Goal: Task Accomplishment & Management: Manage account settings

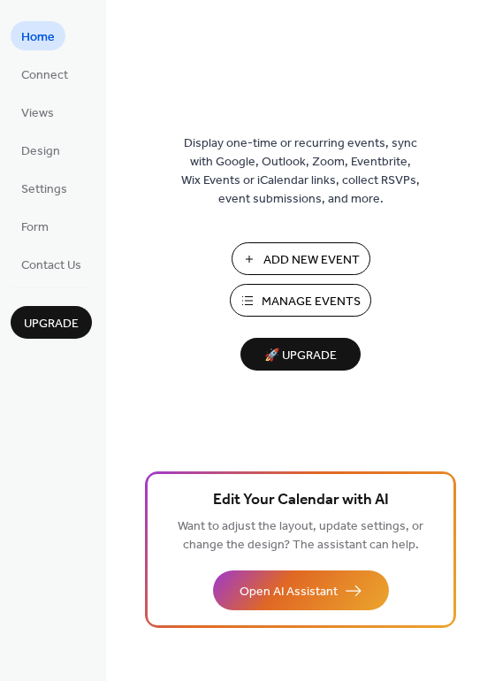
click at [280, 296] on span "Manage Events" at bounding box center [311, 302] width 99 height 19
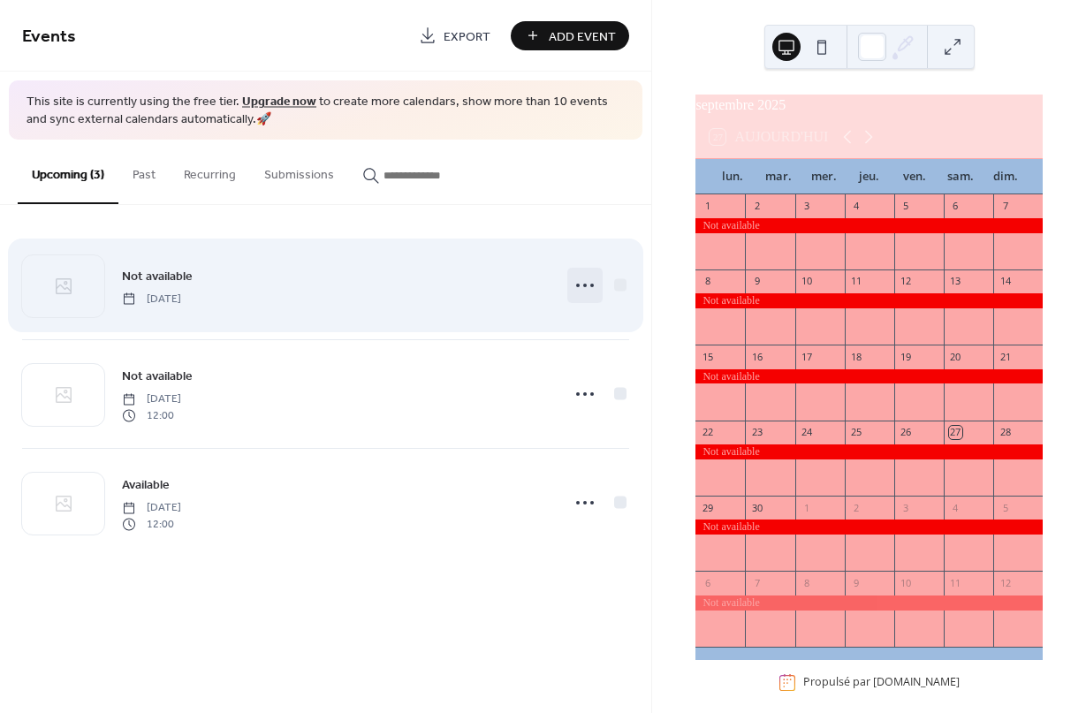
click at [584, 293] on icon at bounding box center [585, 285] width 28 height 28
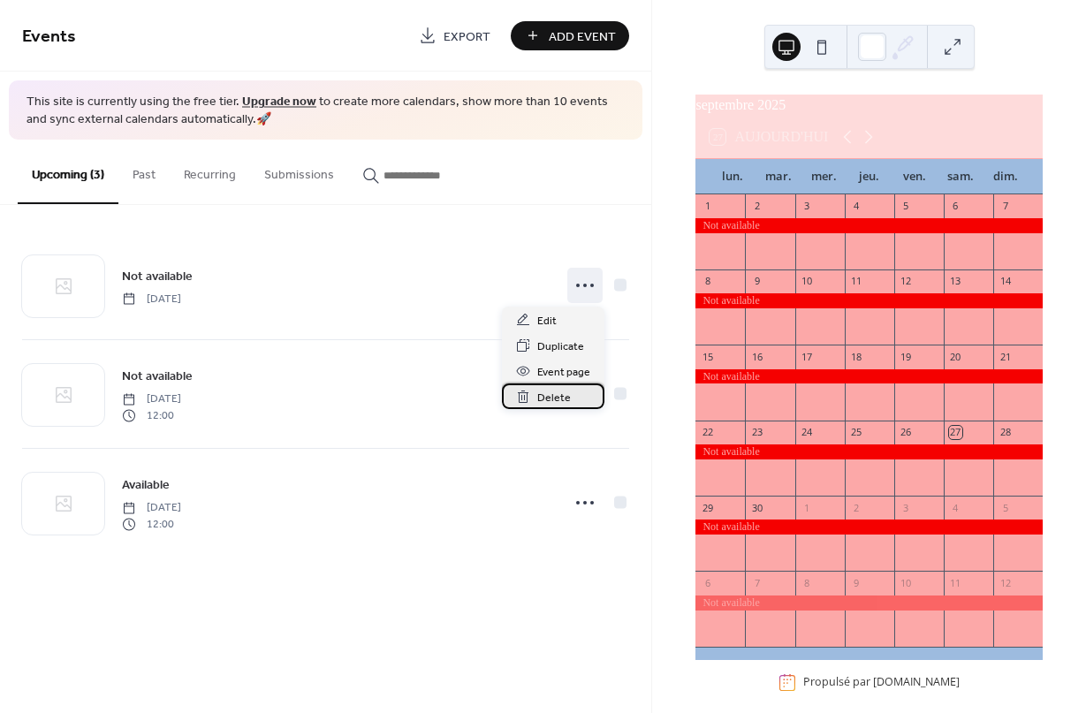
click at [548, 397] on span "Delete" at bounding box center [554, 398] width 34 height 19
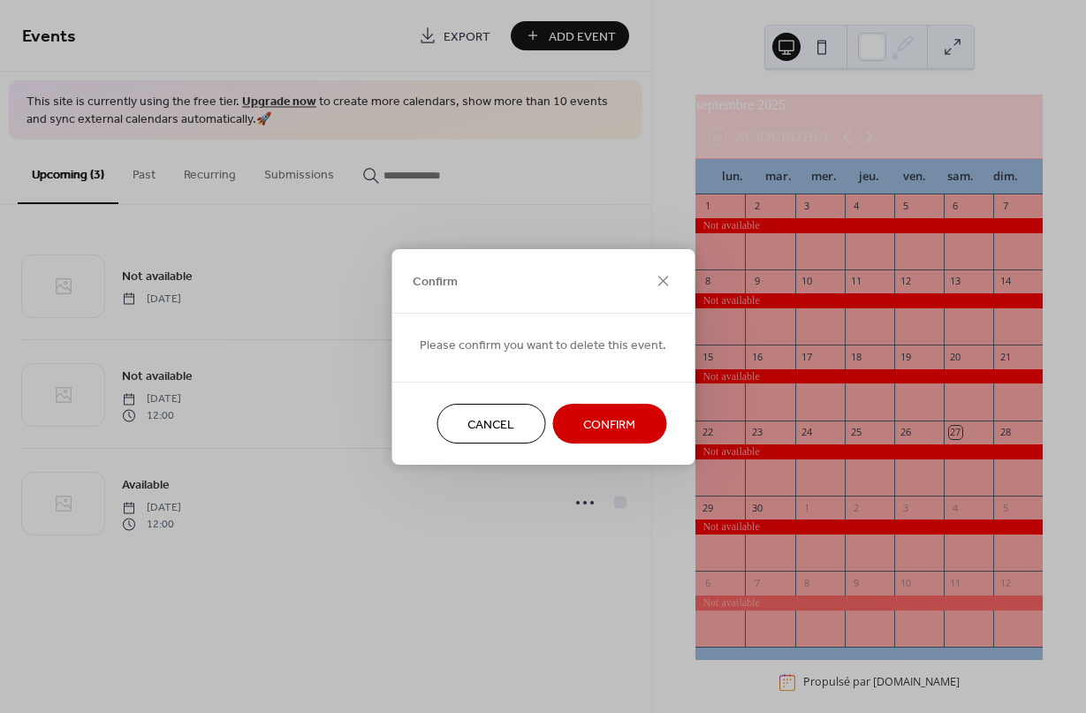
click at [596, 423] on span "Confirm" at bounding box center [609, 424] width 52 height 19
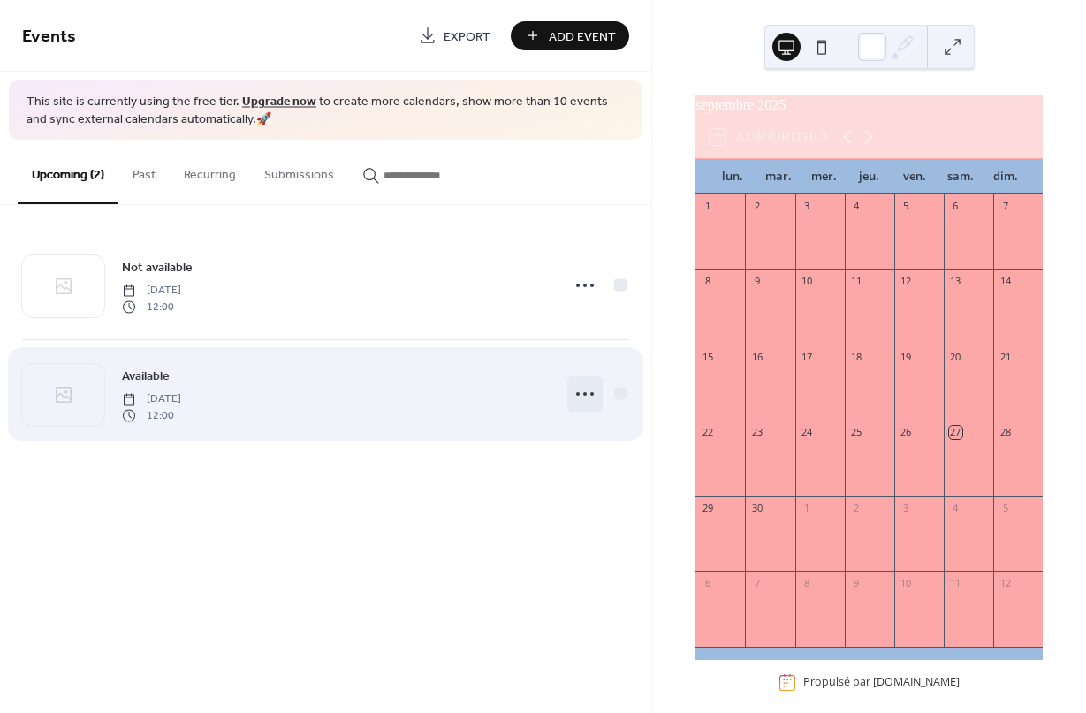
click at [594, 397] on icon at bounding box center [585, 394] width 28 height 28
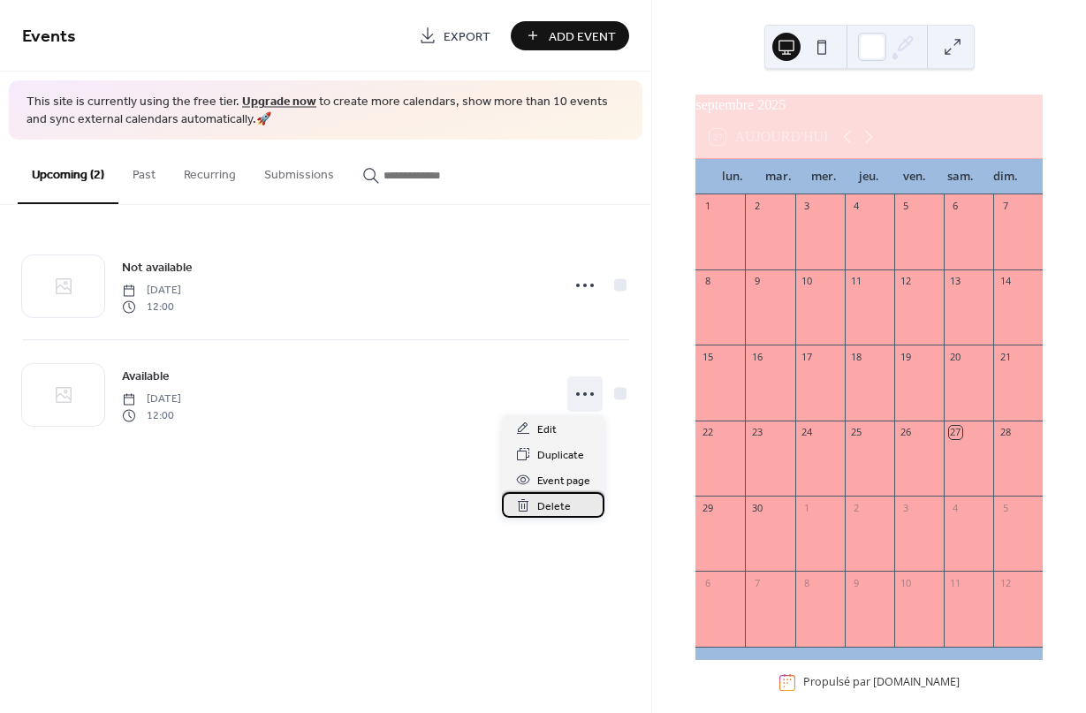
click at [552, 506] on span "Delete" at bounding box center [554, 507] width 34 height 19
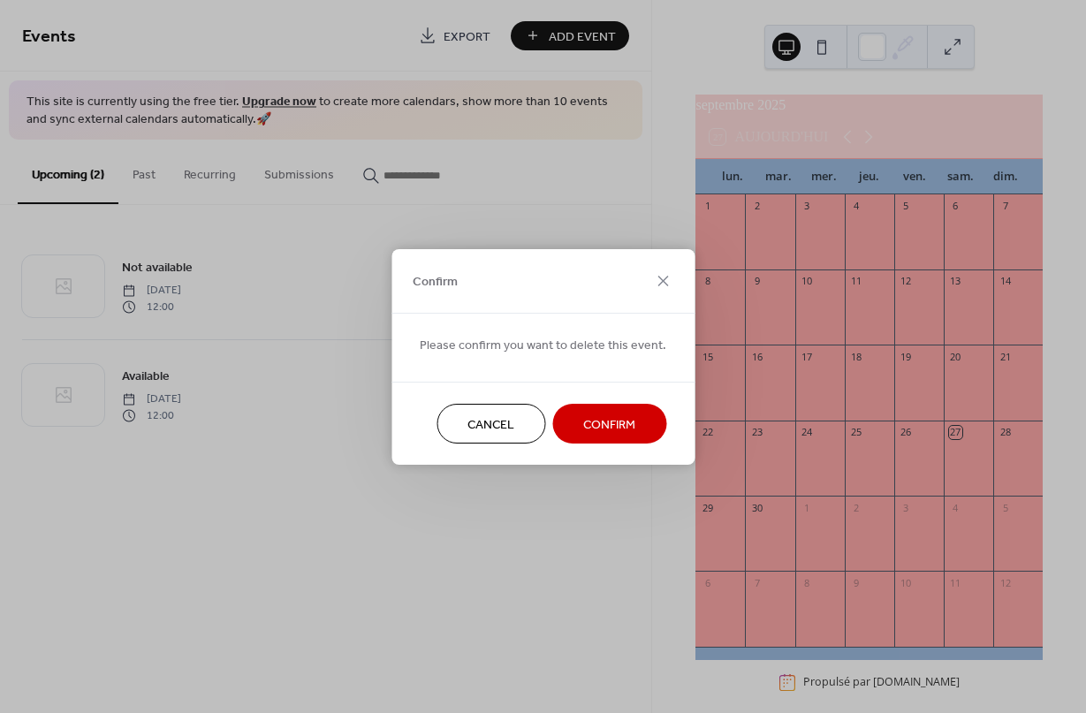
click at [608, 428] on span "Confirm" at bounding box center [609, 424] width 52 height 19
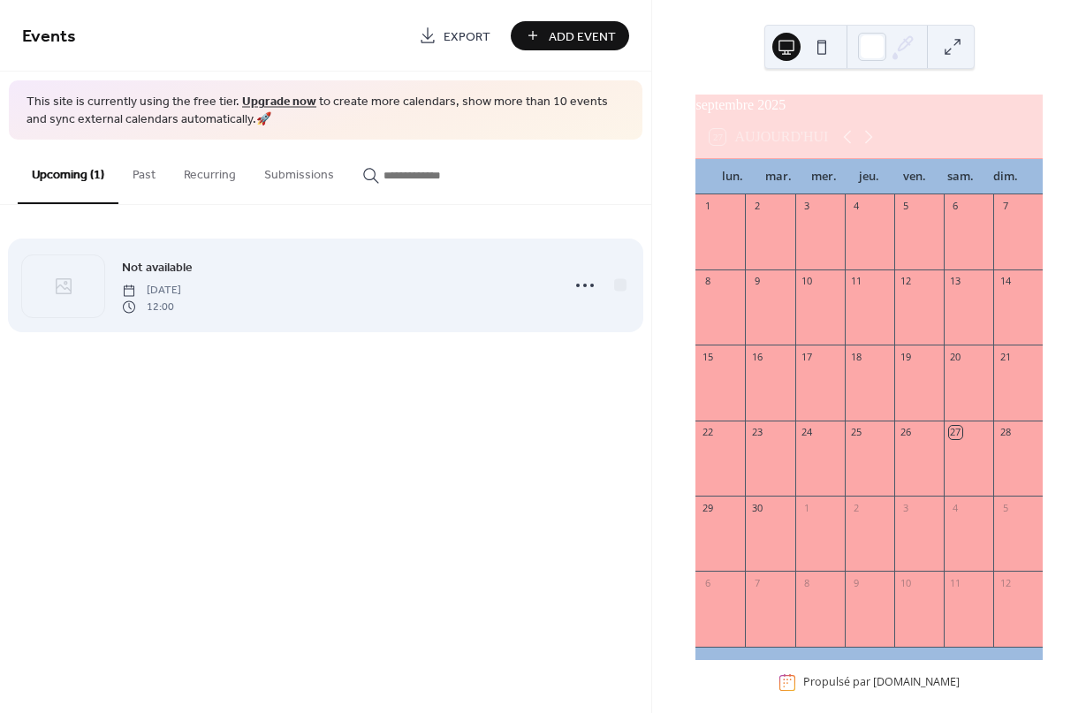
click at [468, 284] on div "Not available Wednesday, April 1, 2026 12:00" at bounding box center [336, 285] width 428 height 57
click at [324, 289] on div "Not available Wednesday, April 1, 2026 12:00" at bounding box center [336, 285] width 428 height 57
click at [79, 286] on div at bounding box center [63, 286] width 82 height 62
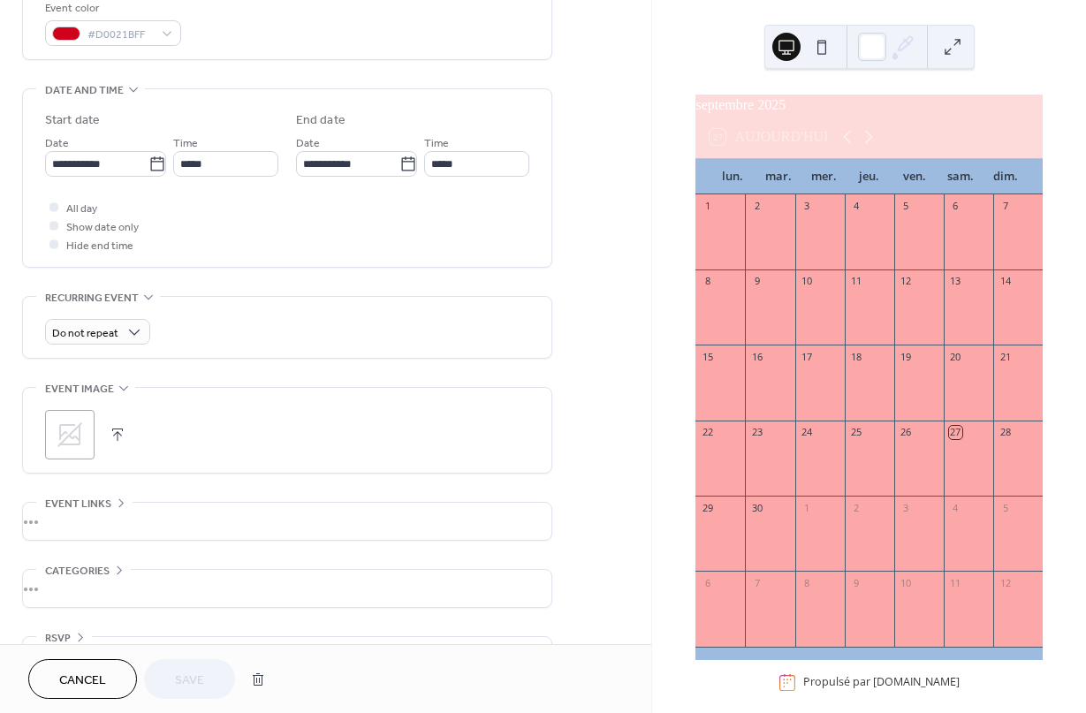
scroll to position [489, 0]
click at [400, 171] on icon at bounding box center [409, 163] width 18 height 18
click at [399, 173] on input "**********" at bounding box center [347, 162] width 103 height 26
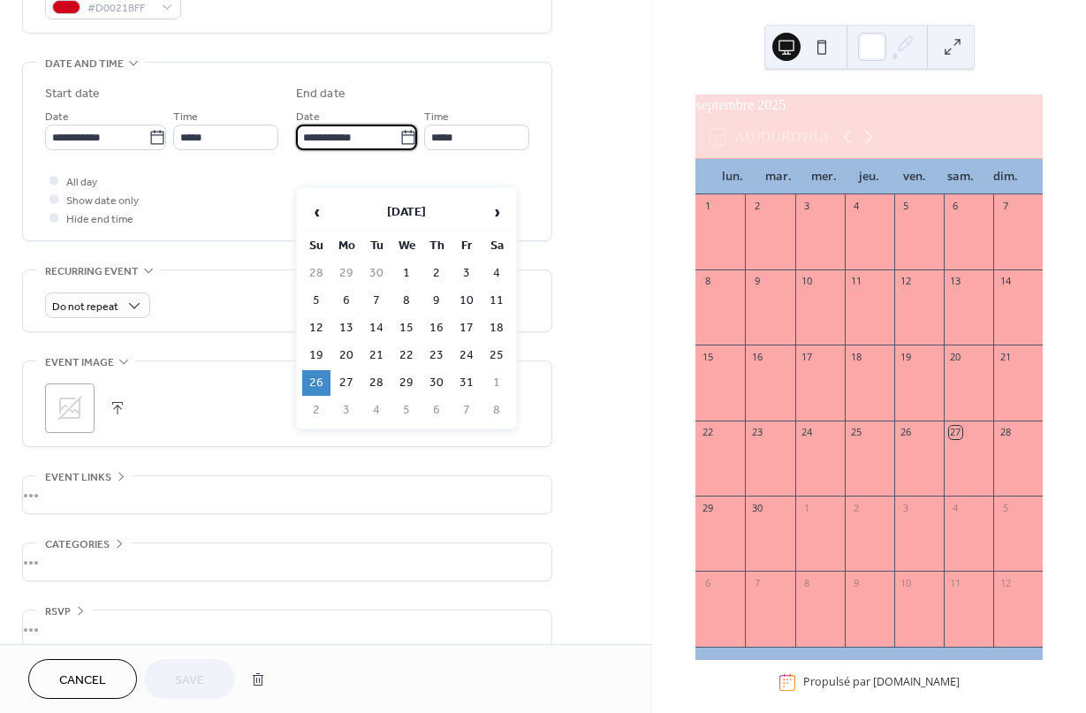
scroll to position [521, 0]
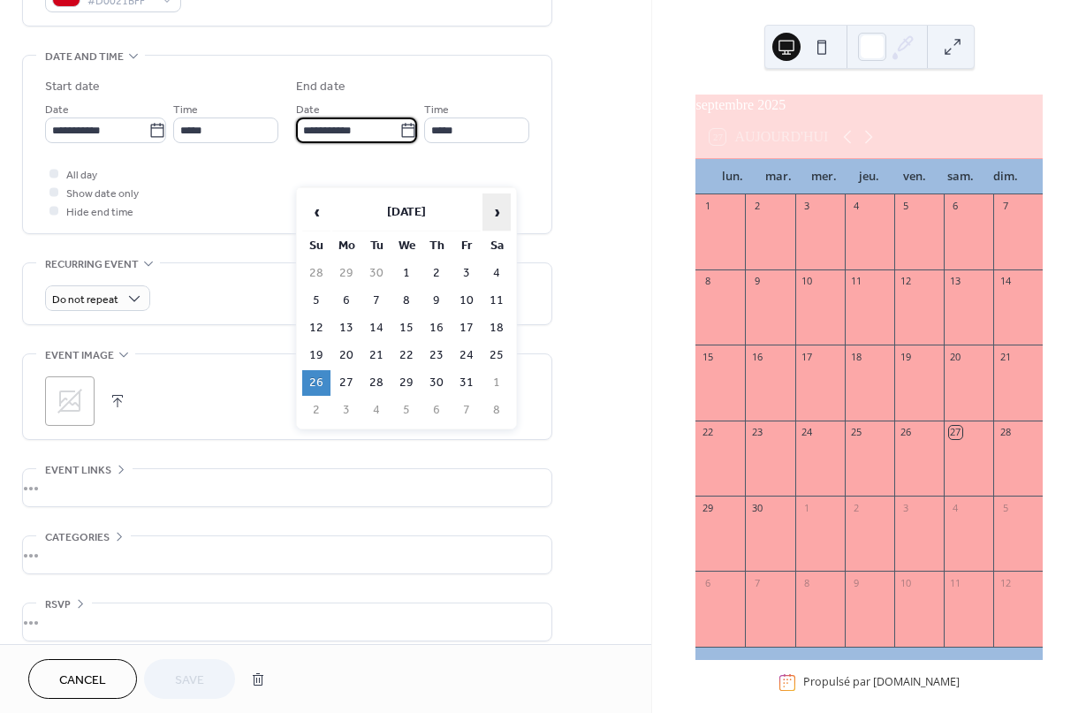
click at [483, 214] on span "›" at bounding box center [496, 211] width 27 height 35
click at [494, 211] on span "›" at bounding box center [496, 211] width 27 height 35
click at [491, 217] on span "›" at bounding box center [496, 211] width 27 height 35
click at [495, 215] on span "›" at bounding box center [496, 211] width 27 height 35
click at [313, 218] on span "‹" at bounding box center [316, 211] width 27 height 35
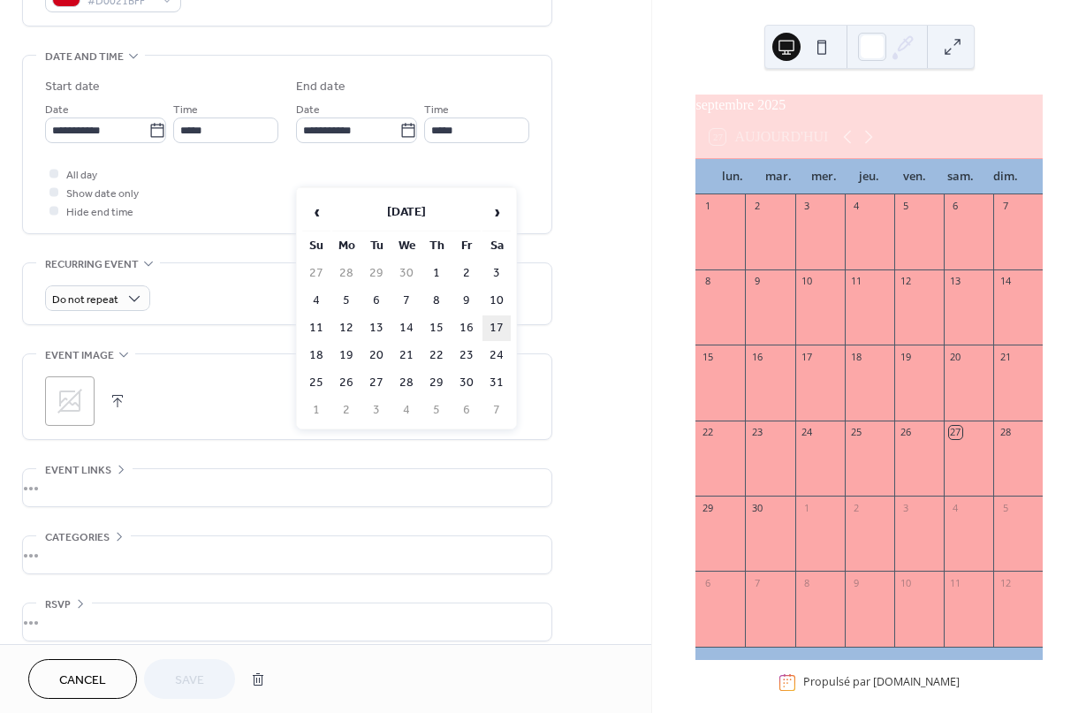
click at [499, 328] on td "17" at bounding box center [497, 329] width 28 height 26
type input "**********"
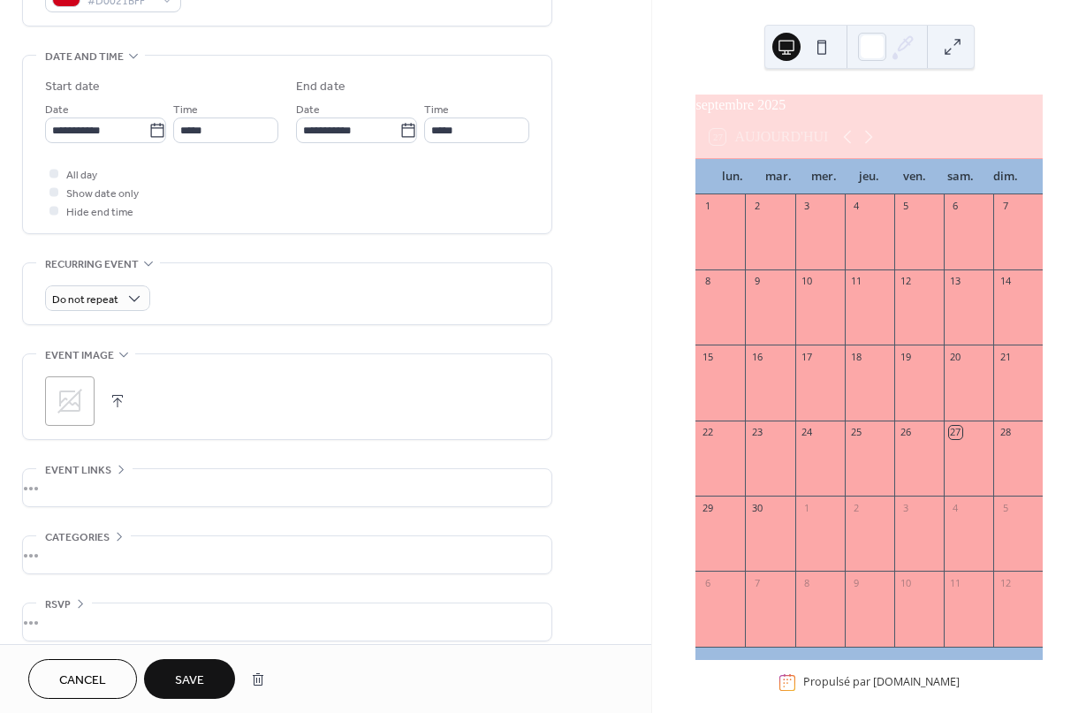
click at [183, 679] on span "Save" at bounding box center [189, 681] width 29 height 19
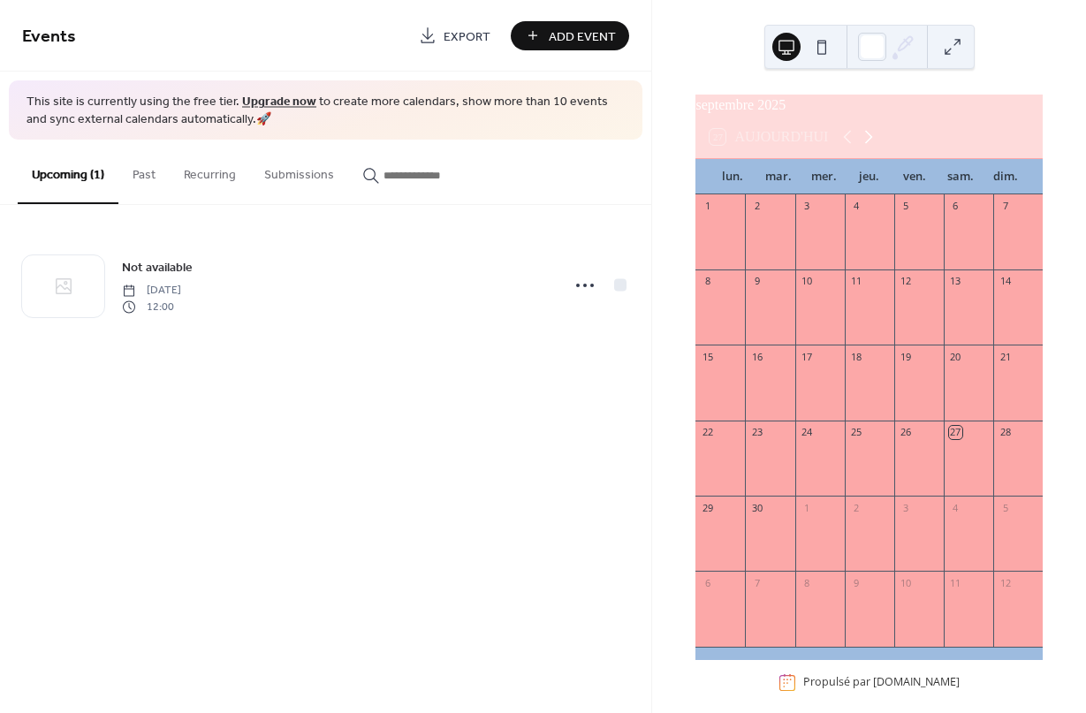
click at [876, 148] on icon at bounding box center [868, 136] width 21 height 21
click at [871, 148] on icon at bounding box center [868, 136] width 21 height 21
click at [873, 148] on icon at bounding box center [868, 136] width 21 height 21
click at [872, 147] on icon at bounding box center [868, 136] width 21 height 21
click at [879, 146] on icon at bounding box center [868, 136] width 21 height 21
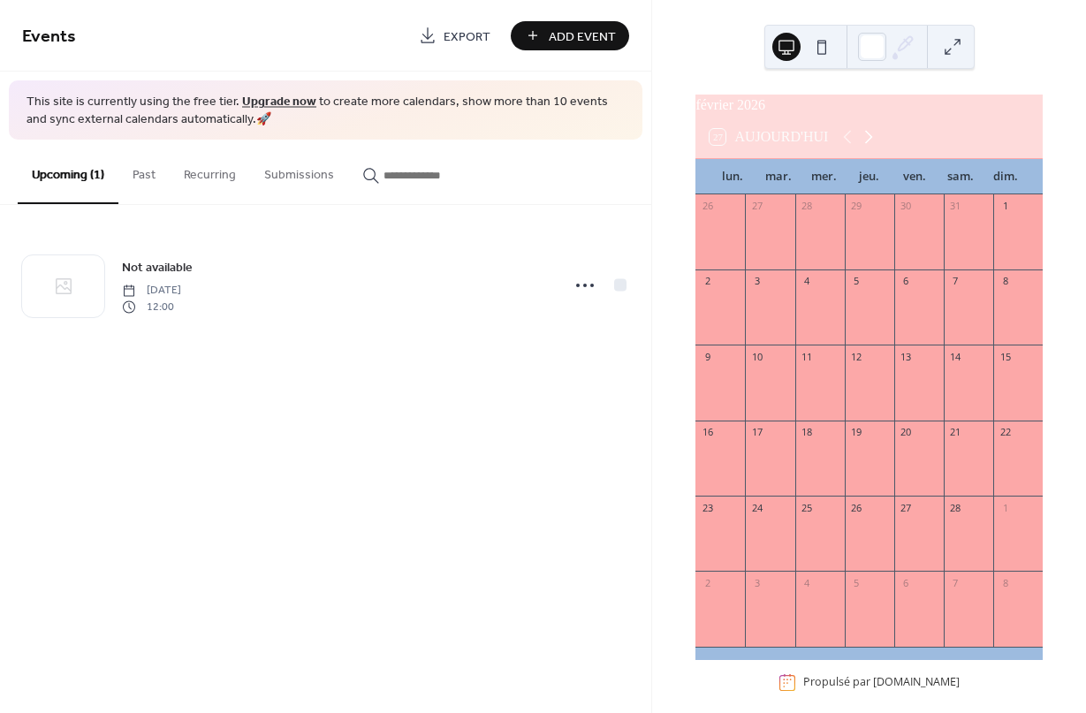
click at [879, 148] on icon at bounding box center [868, 136] width 21 height 21
click at [871, 148] on icon at bounding box center [868, 136] width 21 height 21
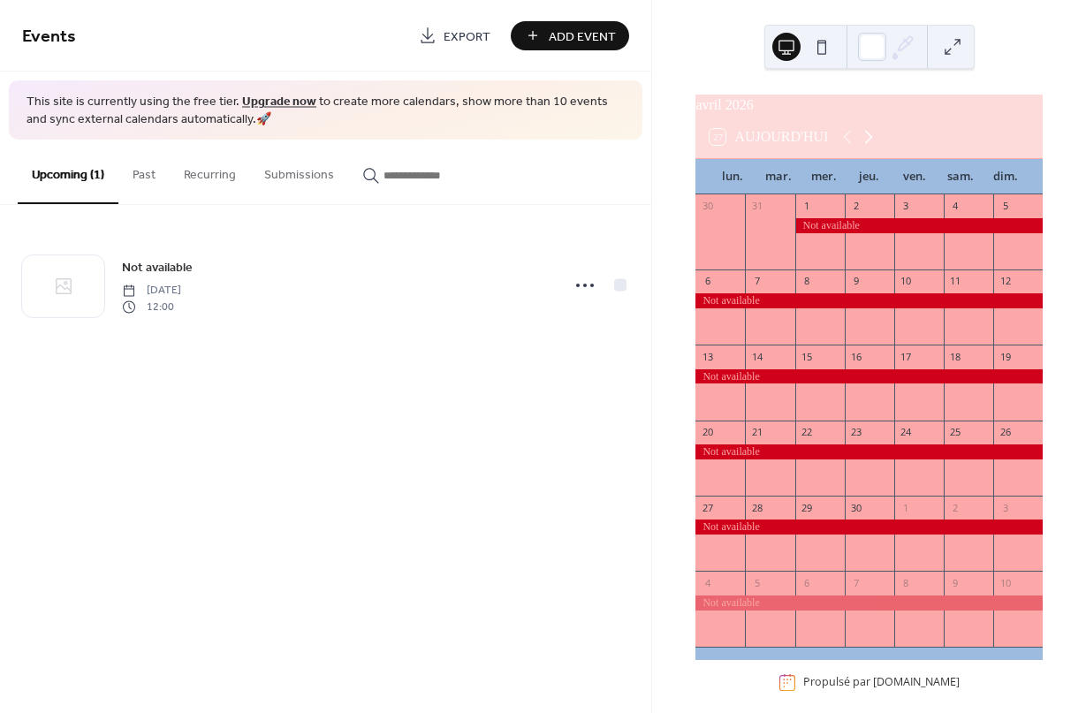
click at [865, 148] on icon at bounding box center [868, 136] width 21 height 21
click at [902, 132] on div "27 Aujourd'hui" at bounding box center [869, 137] width 347 height 42
click at [861, 148] on icon at bounding box center [868, 136] width 21 height 21
click at [873, 148] on icon at bounding box center [868, 136] width 21 height 21
click at [872, 148] on icon at bounding box center [868, 136] width 21 height 21
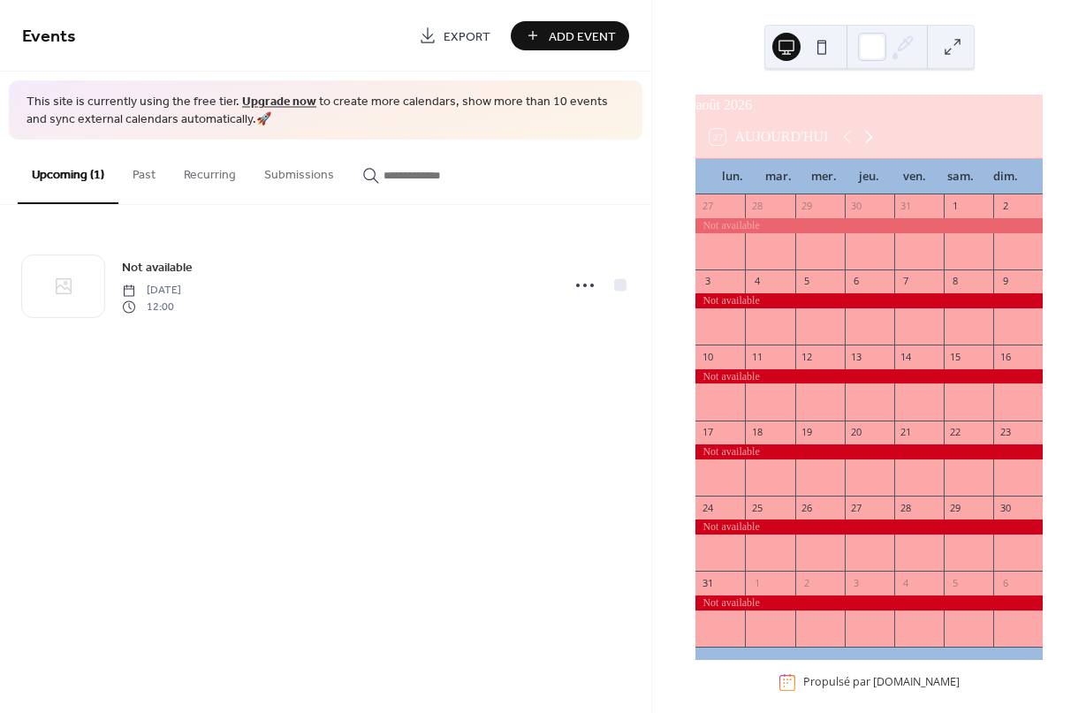
click at [876, 148] on icon at bounding box center [868, 136] width 21 height 21
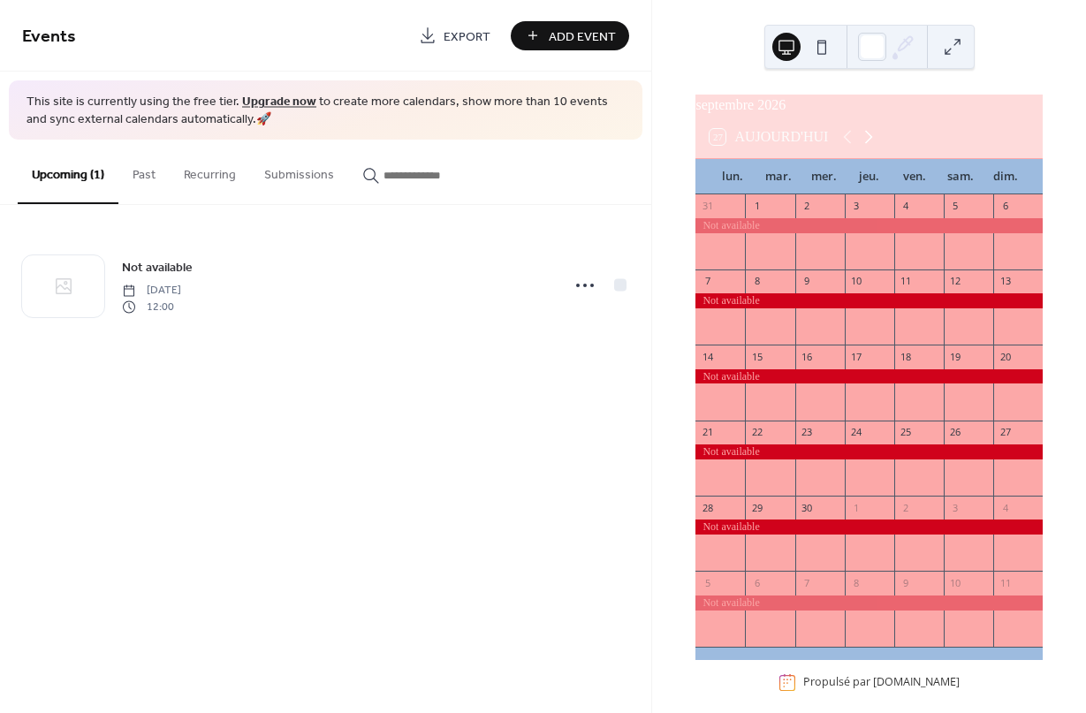
click at [878, 148] on icon at bounding box center [868, 136] width 21 height 21
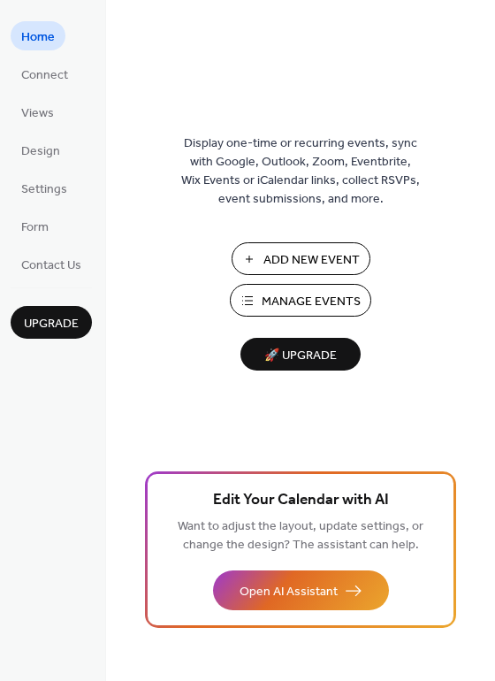
click at [308, 300] on span "Manage Events" at bounding box center [311, 302] width 99 height 19
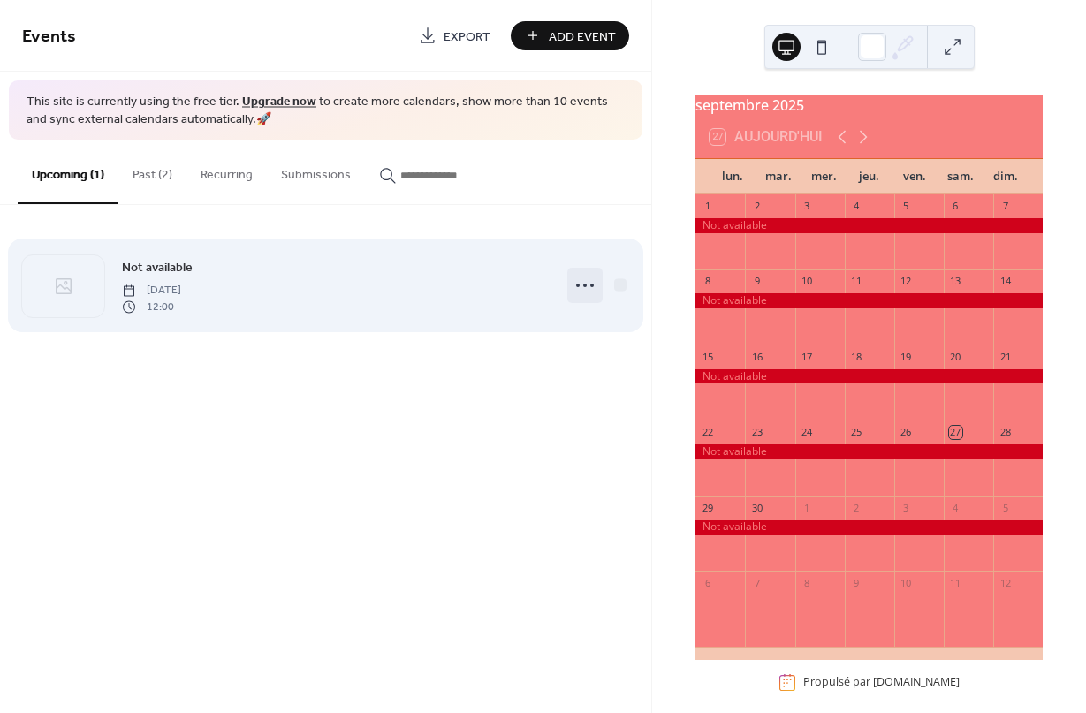
click at [586, 280] on icon at bounding box center [585, 285] width 28 height 28
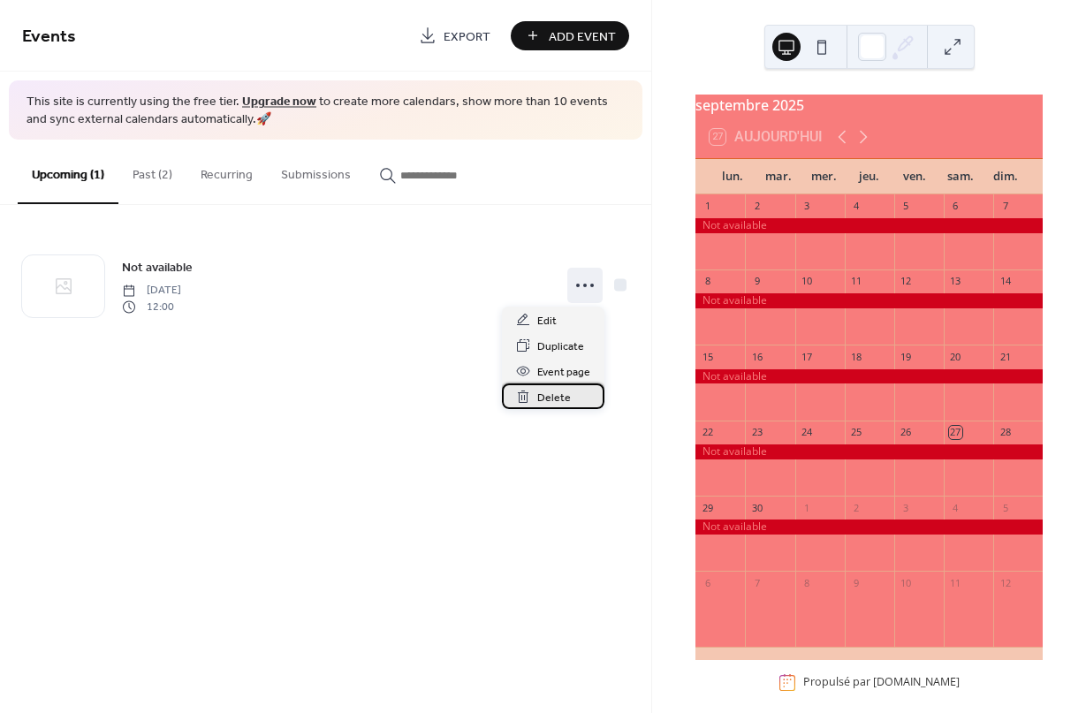
click at [529, 398] on icon at bounding box center [523, 397] width 14 height 14
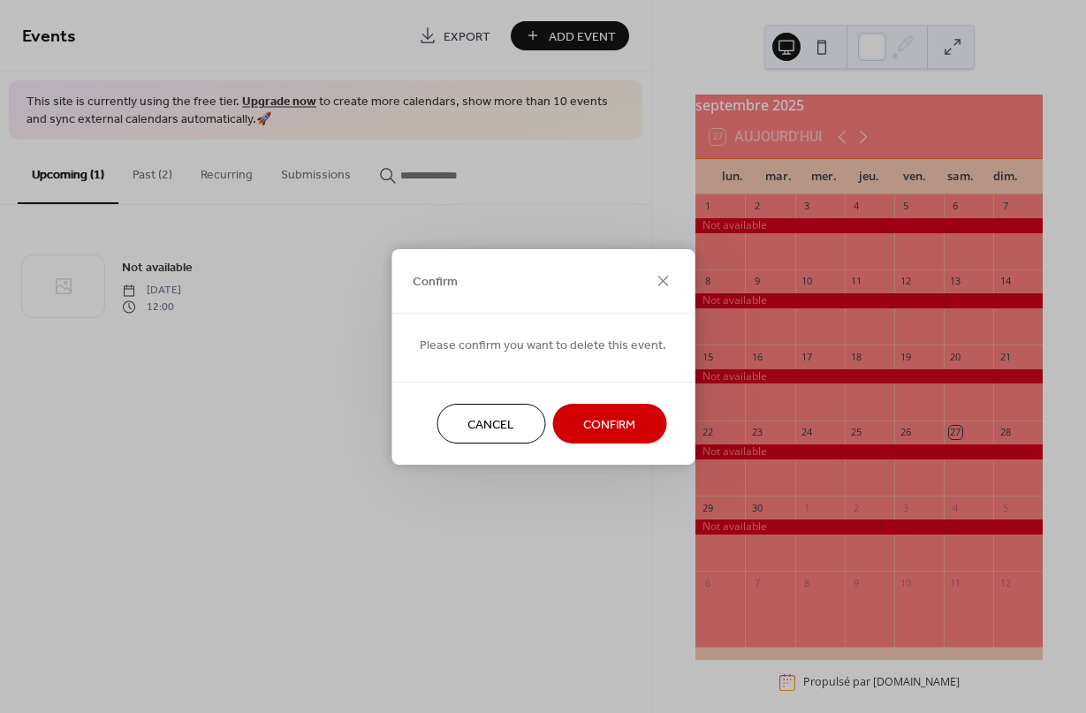
click at [599, 423] on span "Confirm" at bounding box center [609, 424] width 52 height 19
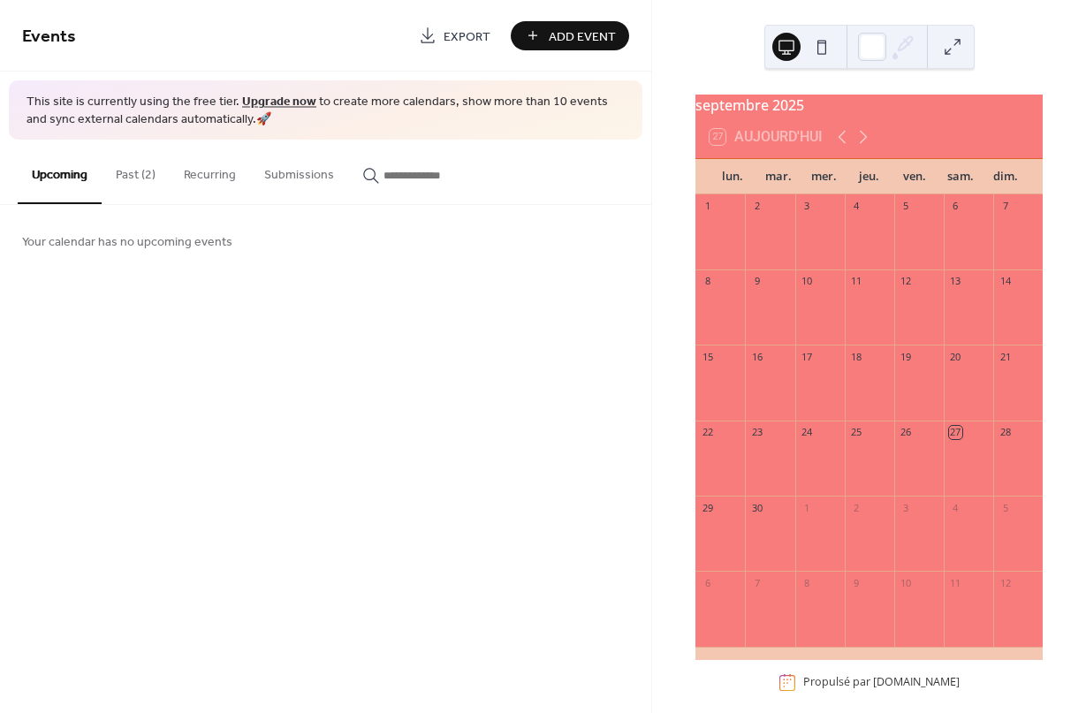
click at [568, 42] on span "Add Event" at bounding box center [582, 36] width 67 height 19
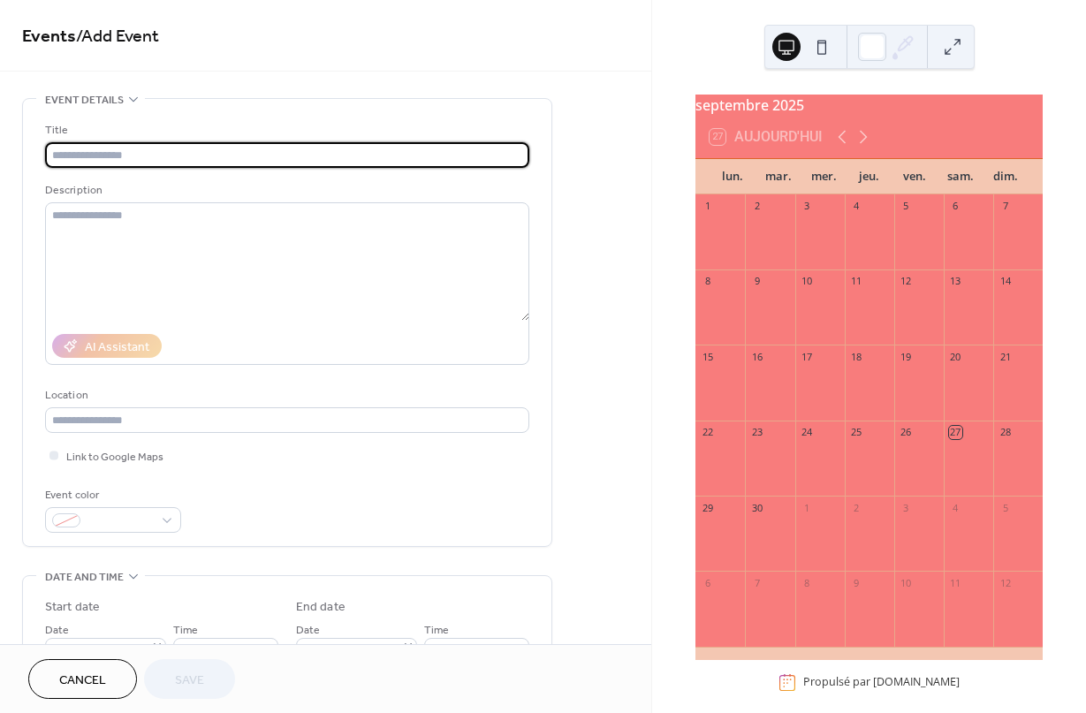
click at [72, 164] on input "text" at bounding box center [287, 155] width 484 height 26
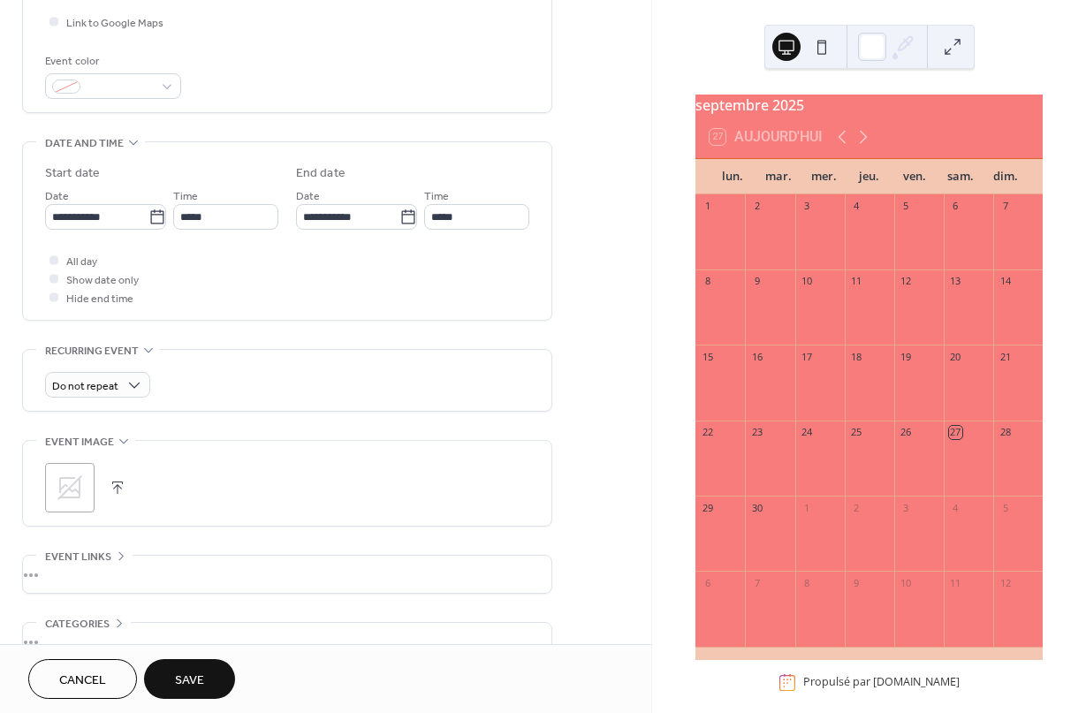
scroll to position [418, 0]
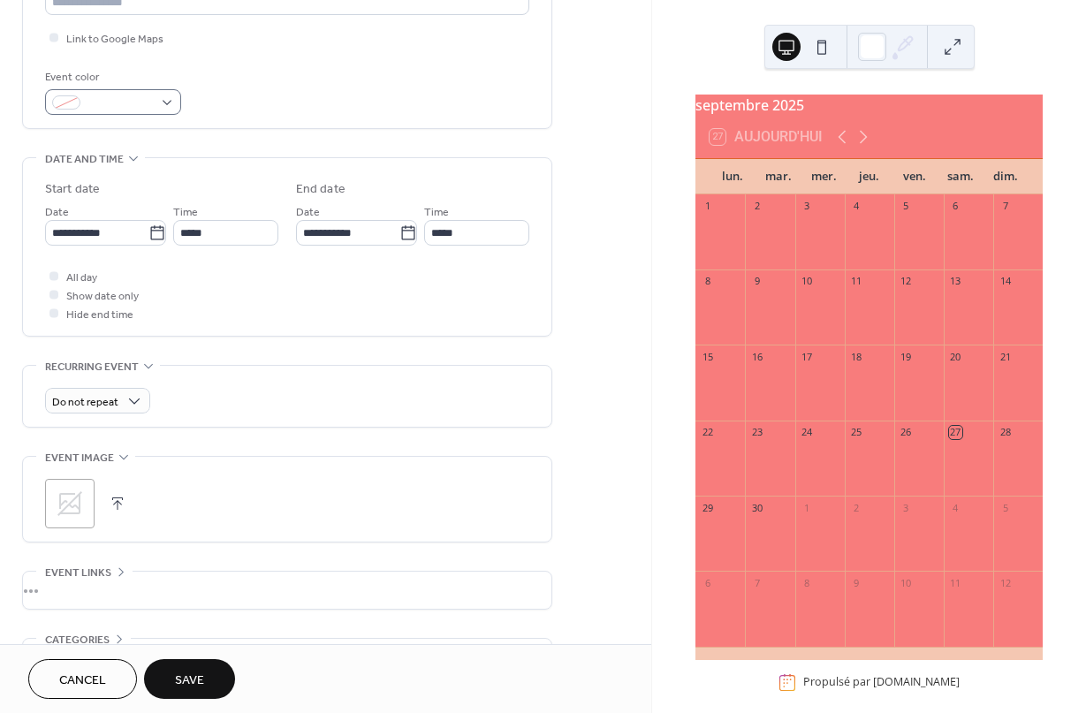
type input "**********"
click at [154, 103] on div at bounding box center [113, 102] width 136 height 26
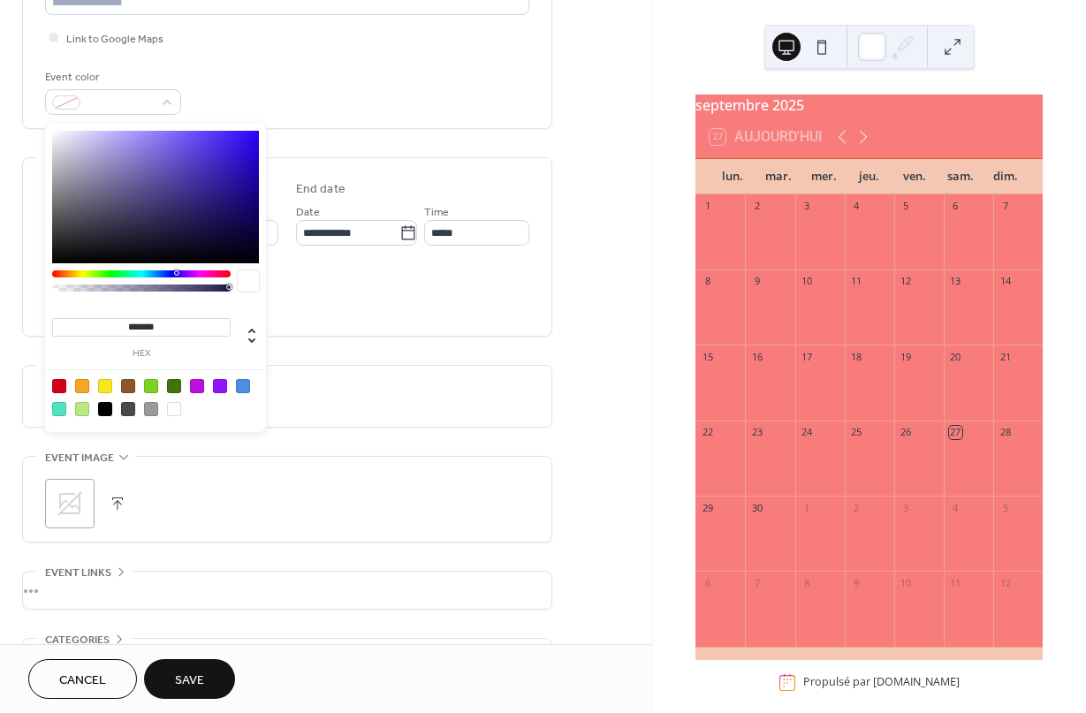
click at [65, 388] on div at bounding box center [59, 386] width 14 height 14
type input "*******"
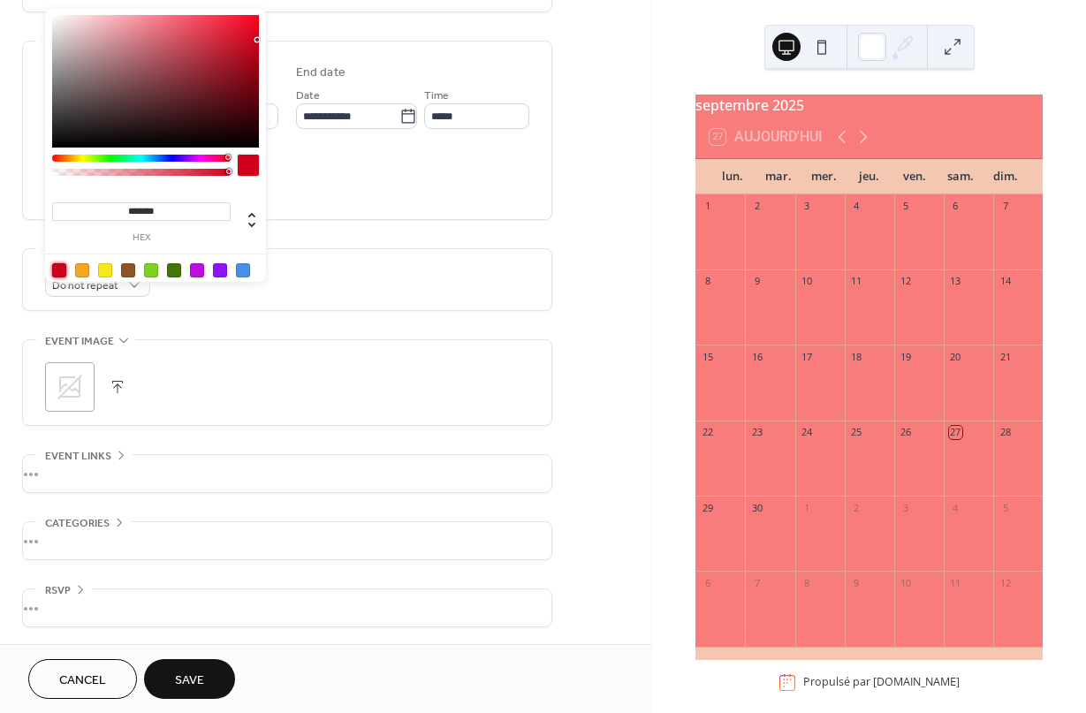
scroll to position [534, 0]
click at [372, 215] on div "**********" at bounding box center [287, 131] width 484 height 178
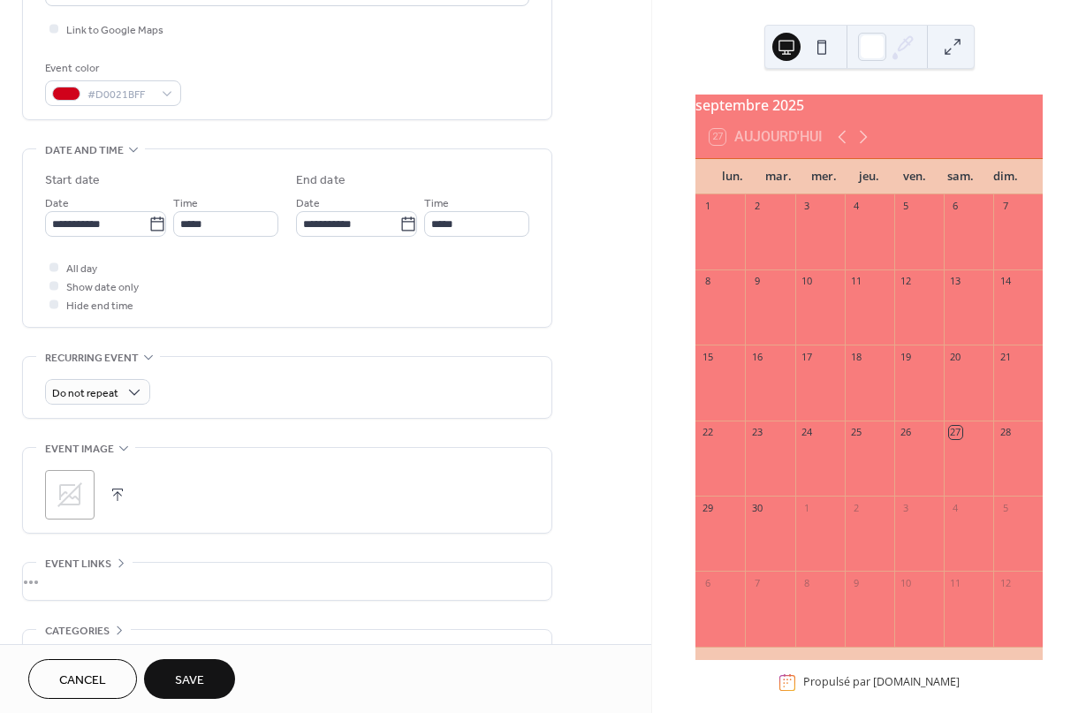
scroll to position [426, 0]
click at [151, 225] on icon at bounding box center [156, 224] width 13 height 14
click at [148, 225] on input "**********" at bounding box center [96, 225] width 103 height 26
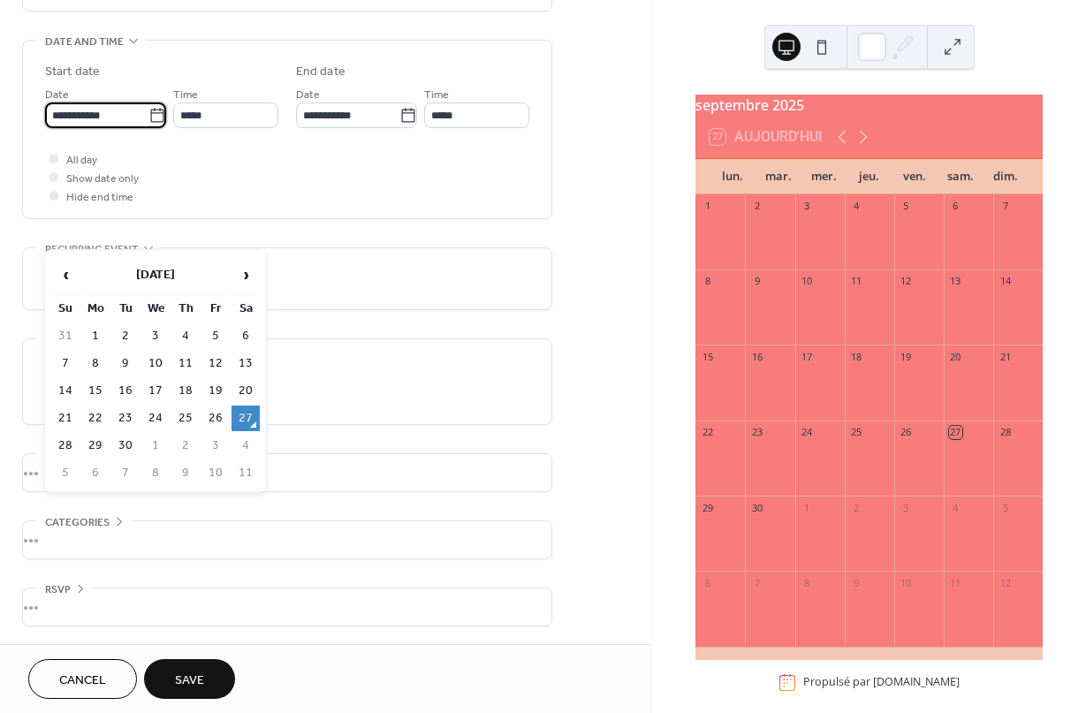
scroll to position [537, 0]
click at [246, 265] on span "›" at bounding box center [245, 274] width 27 height 35
click at [243, 266] on span "›" at bounding box center [245, 274] width 27 height 35
click at [242, 265] on span "›" at bounding box center [245, 274] width 27 height 35
click at [240, 273] on span "›" at bounding box center [245, 274] width 27 height 35
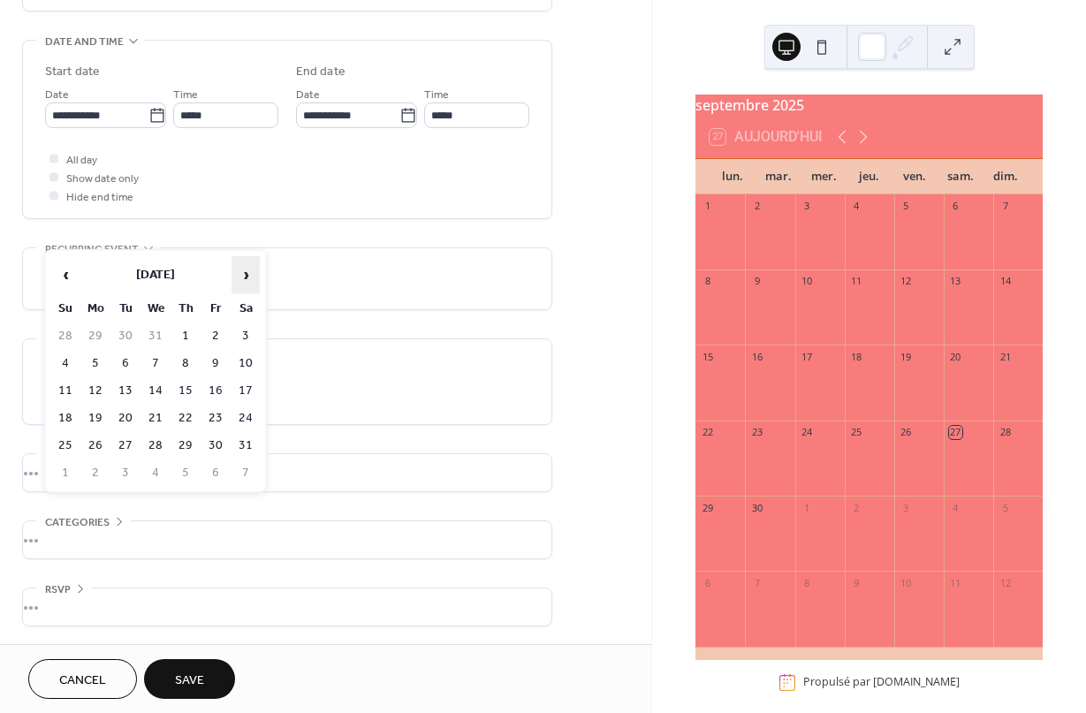
click at [239, 272] on span "›" at bounding box center [245, 274] width 27 height 35
click at [240, 274] on span "›" at bounding box center [245, 274] width 27 height 35
click at [238, 276] on span "›" at bounding box center [245, 274] width 27 height 35
click at [236, 281] on span "›" at bounding box center [245, 274] width 27 height 35
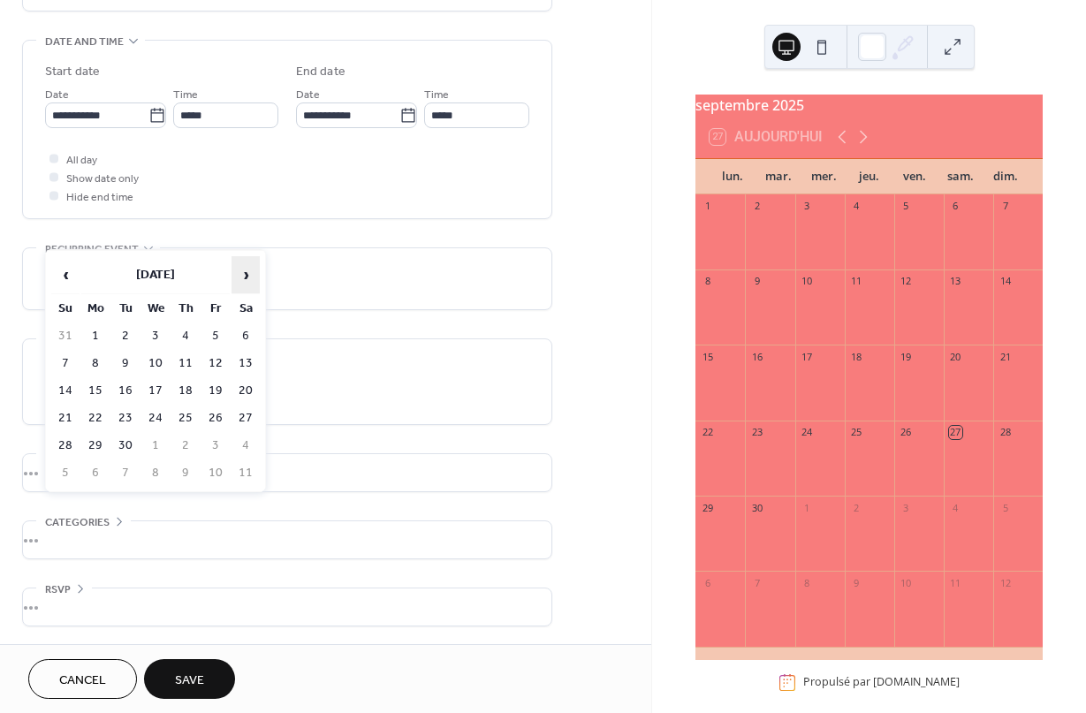
click at [240, 283] on span "›" at bounding box center [245, 274] width 27 height 35
click at [67, 337] on td "28" at bounding box center [65, 337] width 28 height 26
type input "**********"
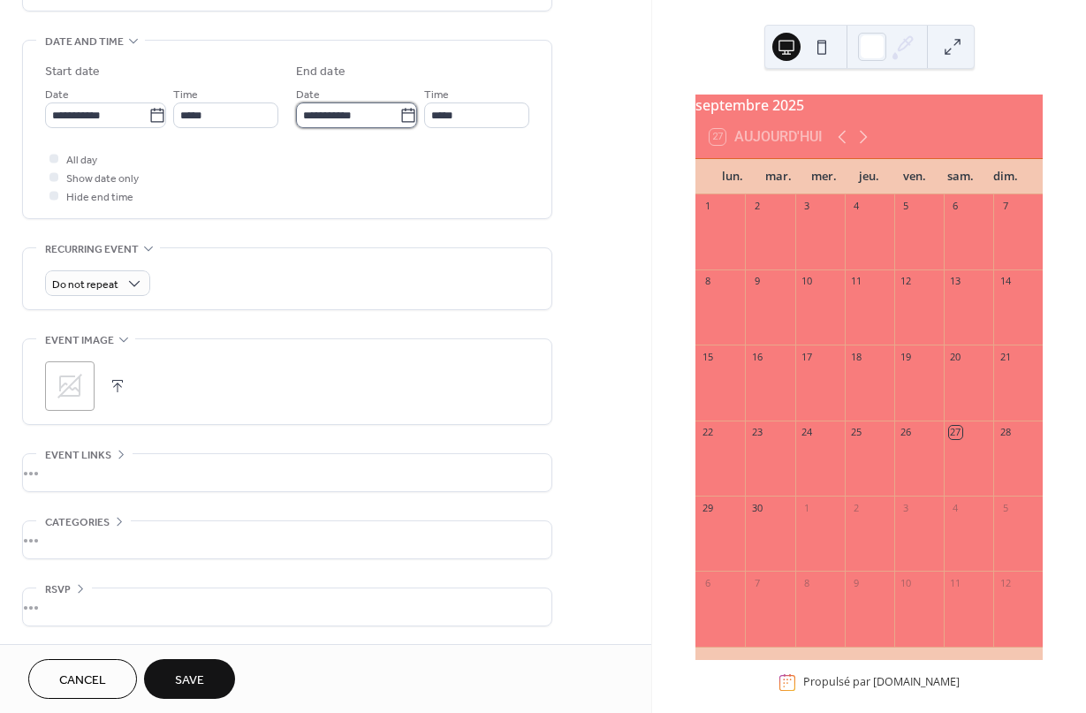
click at [389, 115] on input "**********" at bounding box center [347, 116] width 103 height 26
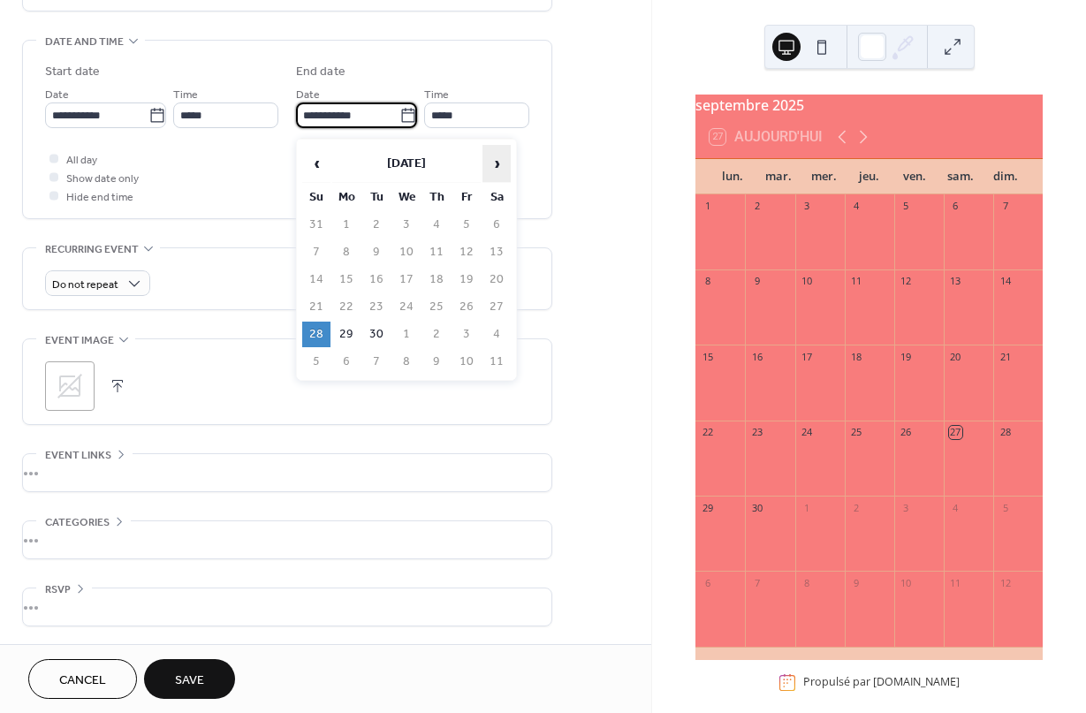
click at [493, 169] on span "›" at bounding box center [496, 163] width 27 height 35
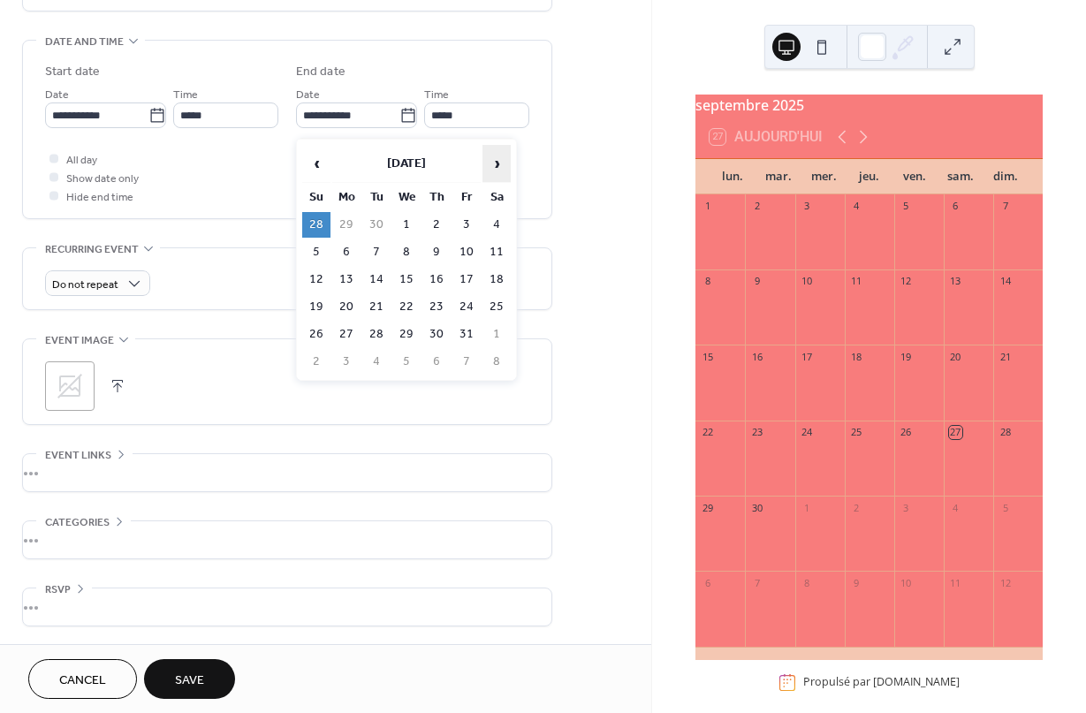
click at [496, 164] on span "›" at bounding box center [496, 163] width 27 height 35
click at [319, 362] on td "30" at bounding box center [316, 362] width 28 height 26
type input "**********"
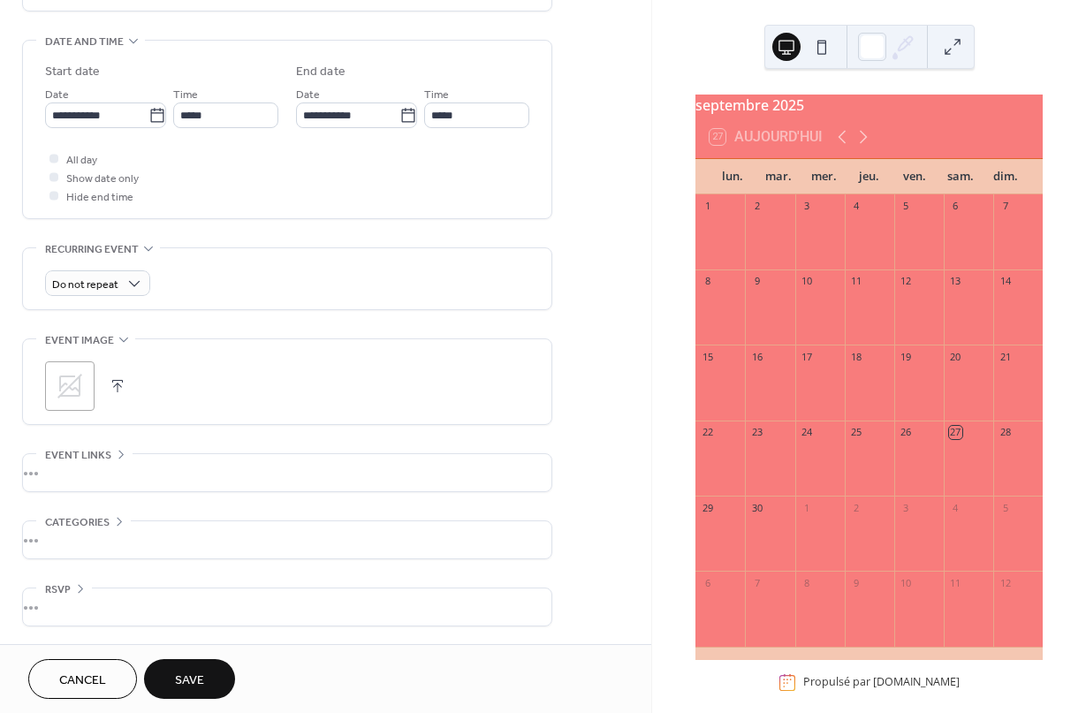
click at [190, 676] on span "Save" at bounding box center [189, 681] width 29 height 19
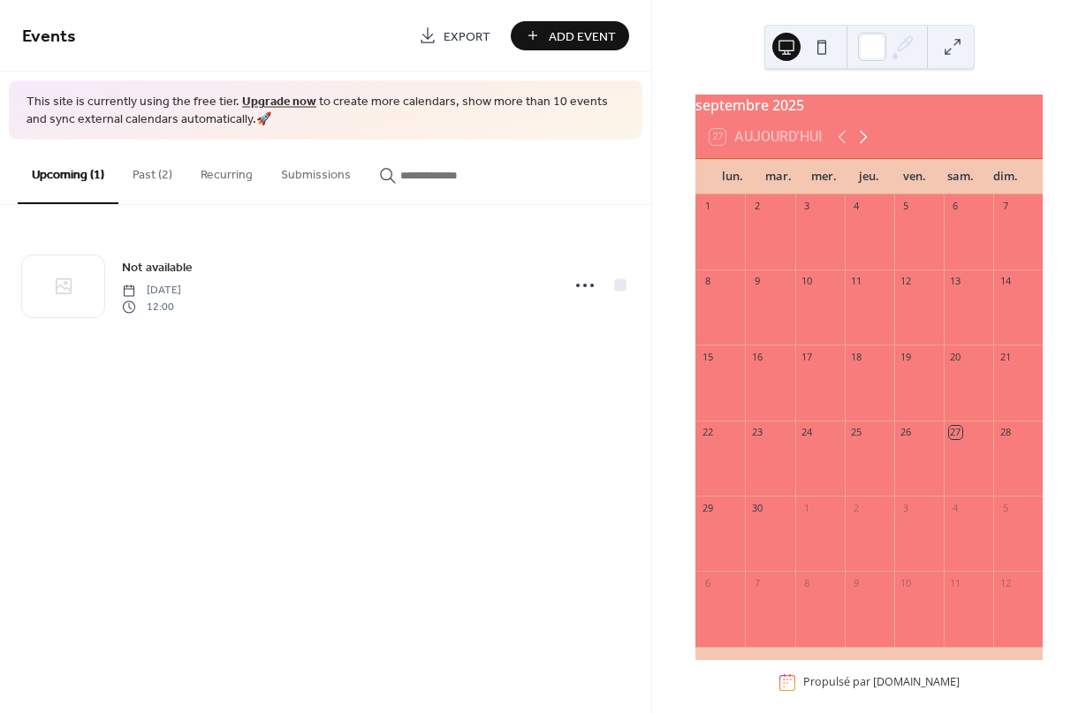
click at [874, 148] on icon at bounding box center [863, 136] width 21 height 21
click at [872, 148] on icon at bounding box center [863, 136] width 21 height 21
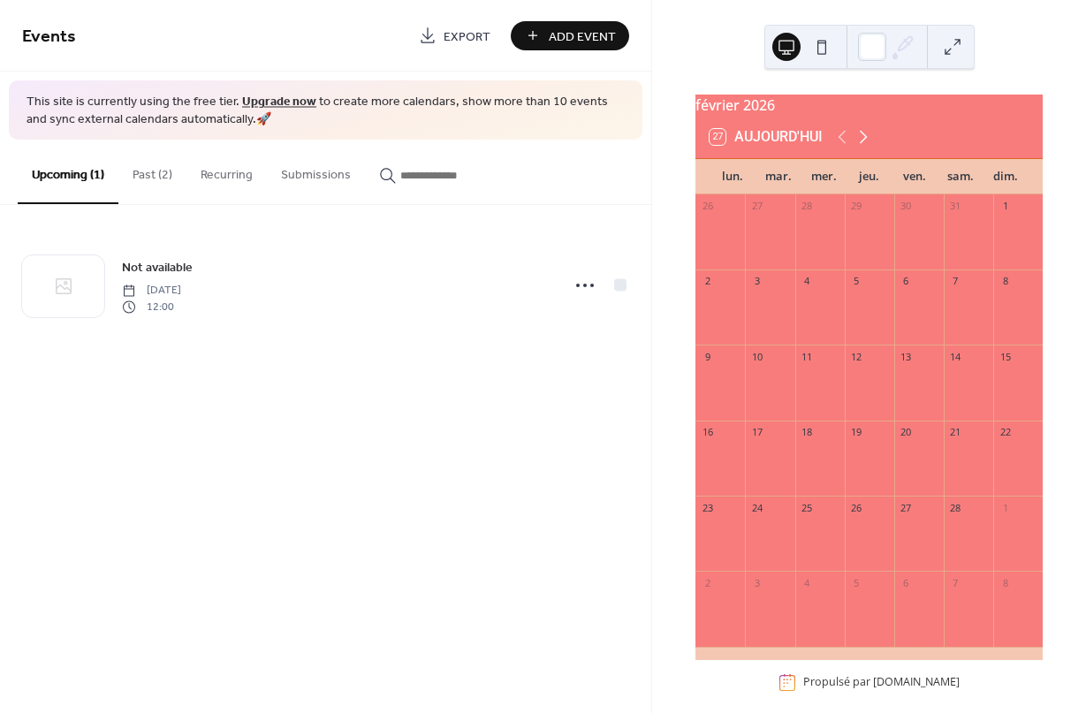
click at [872, 148] on icon at bounding box center [863, 136] width 21 height 21
click at [869, 148] on icon at bounding box center [863, 136] width 21 height 21
click at [868, 148] on icon at bounding box center [863, 136] width 21 height 21
click at [866, 144] on icon at bounding box center [864, 137] width 8 height 13
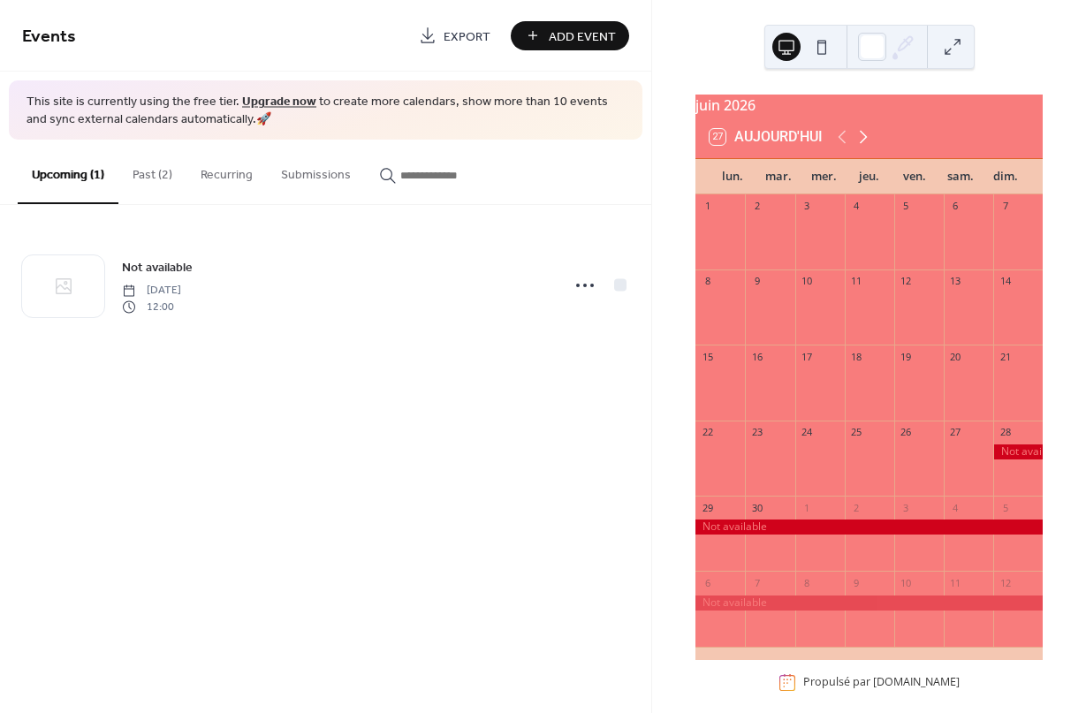
click at [865, 148] on icon at bounding box center [863, 136] width 21 height 21
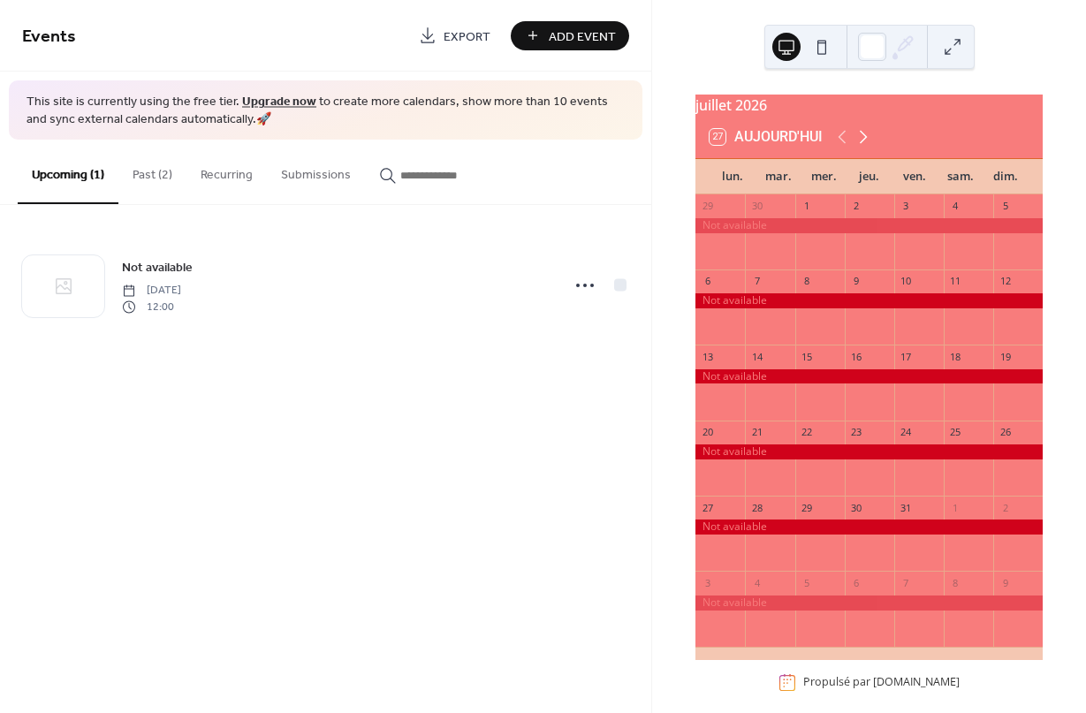
click at [866, 148] on icon at bounding box center [863, 136] width 21 height 21
click at [865, 148] on icon at bounding box center [863, 136] width 21 height 21
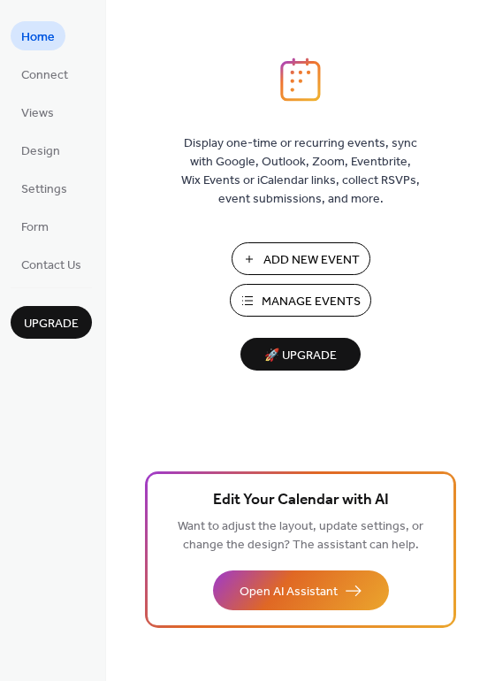
click at [322, 299] on span "Manage Events" at bounding box center [311, 302] width 99 height 19
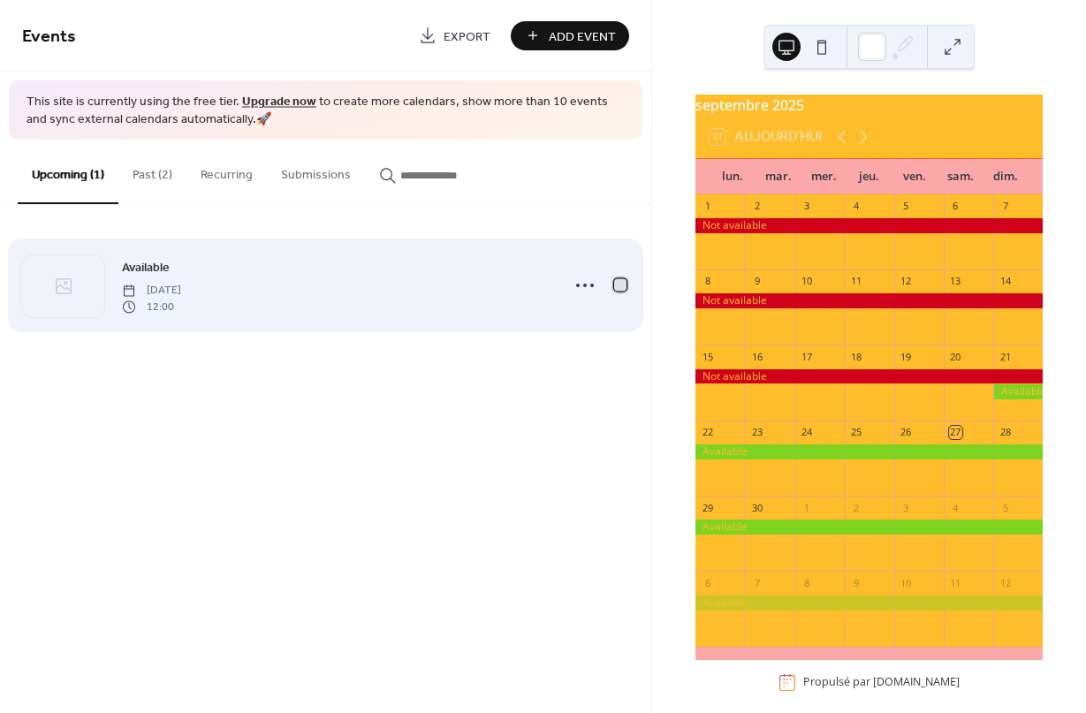
click at [628, 290] on div at bounding box center [621, 286] width 18 height 18
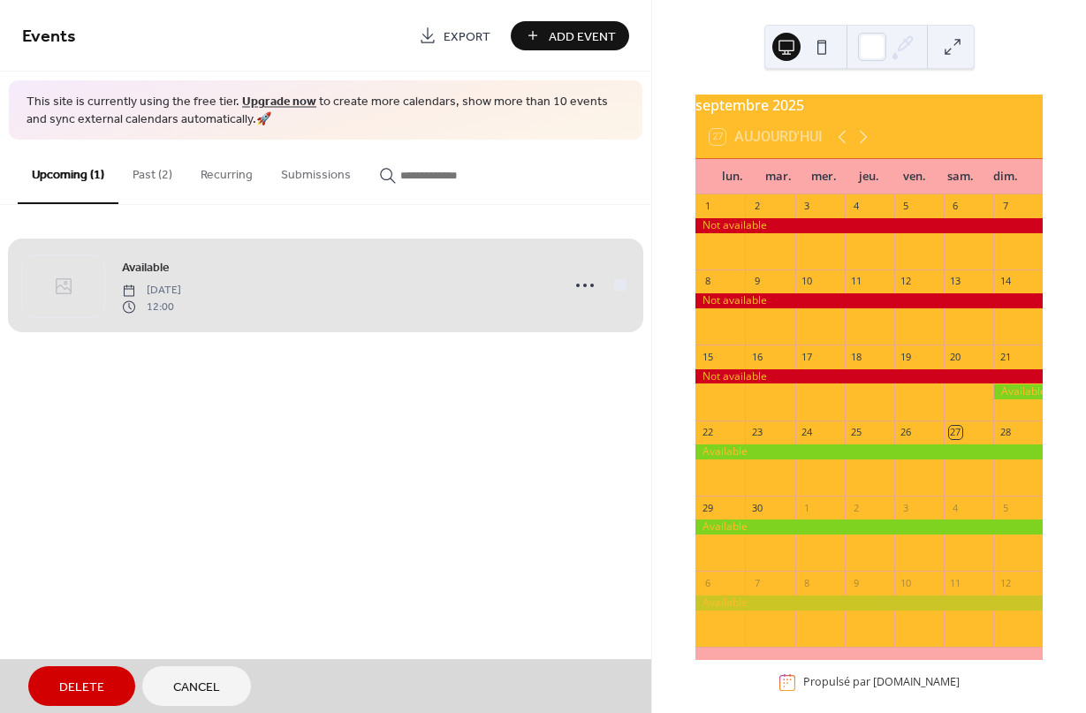
click at [629, 282] on span "Available Sunday, September 21, 2025 12:00" at bounding box center [325, 286] width 607 height 108
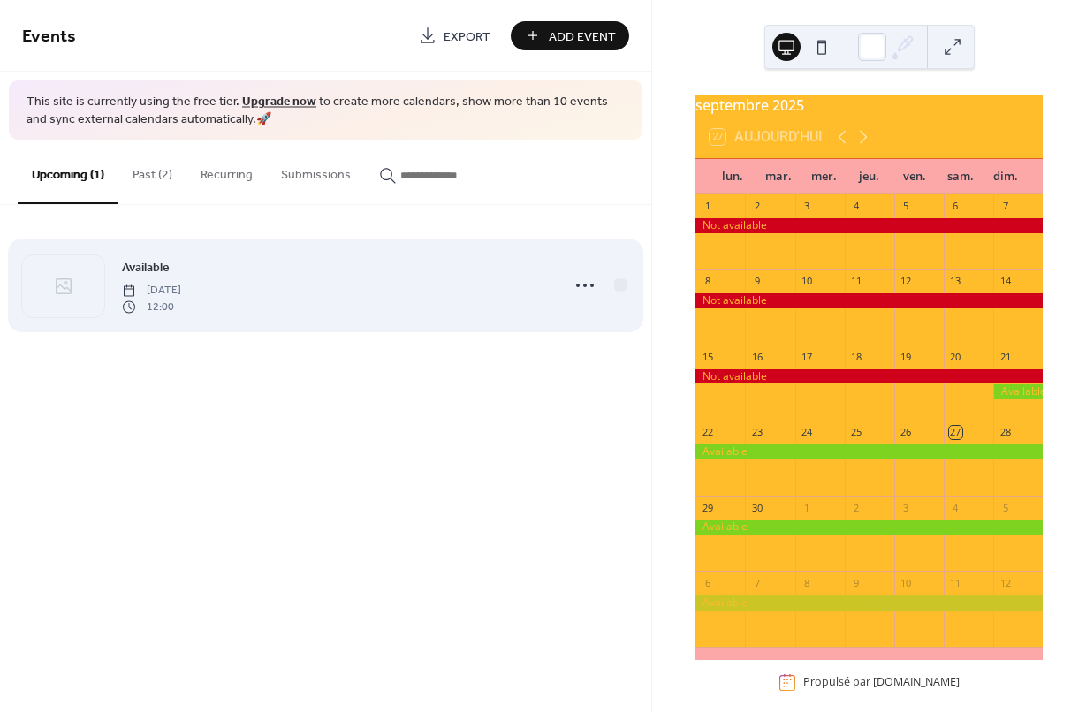
click at [453, 290] on div "Available Sunday, September 21, 2025 12:00" at bounding box center [336, 285] width 428 height 57
click at [511, 290] on div "Available Sunday, September 21, 2025 12:00" at bounding box center [336, 285] width 428 height 57
click at [623, 285] on div at bounding box center [620, 285] width 12 height 12
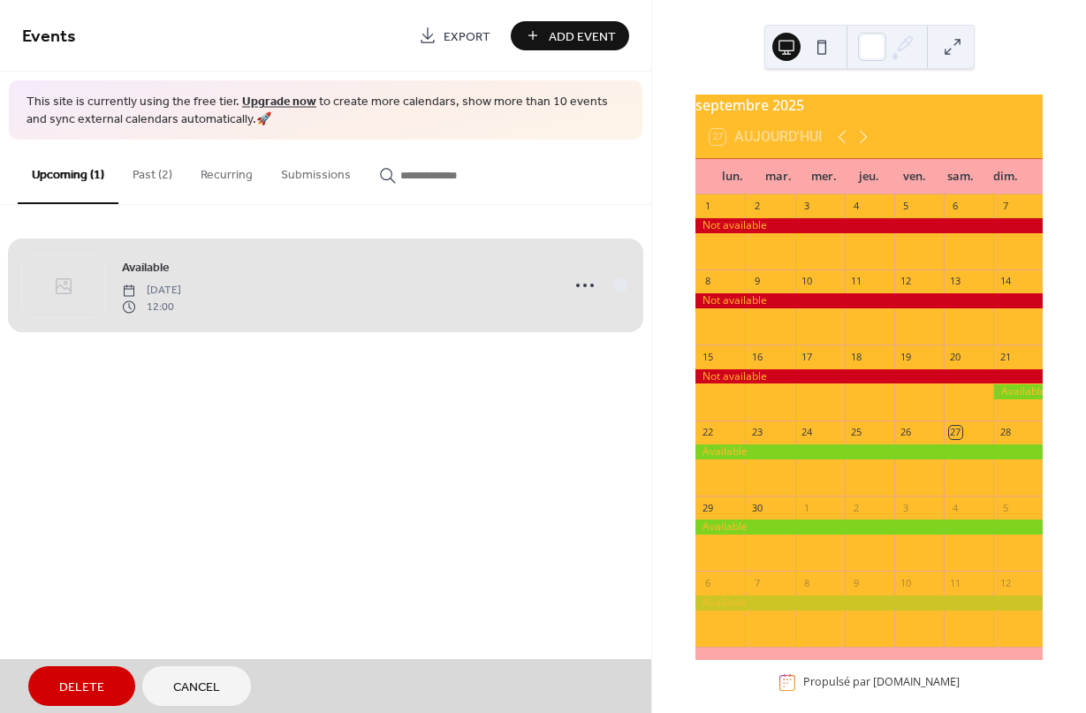
click at [67, 680] on span "Delete" at bounding box center [81, 688] width 45 height 19
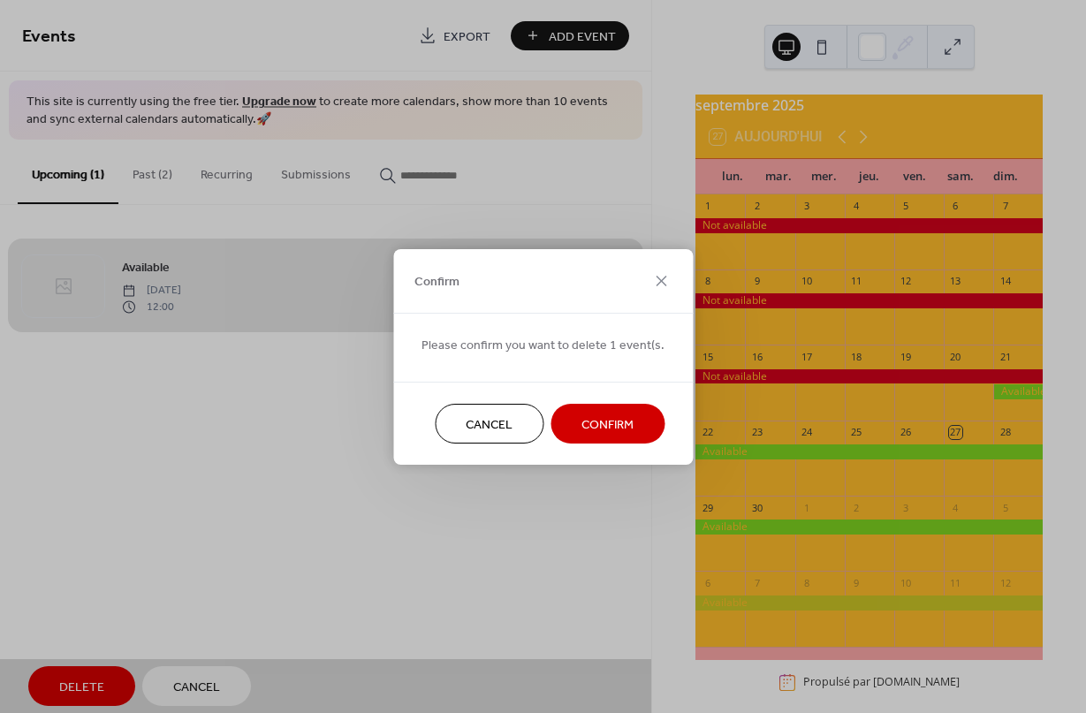
click at [605, 419] on span "Confirm" at bounding box center [608, 424] width 52 height 19
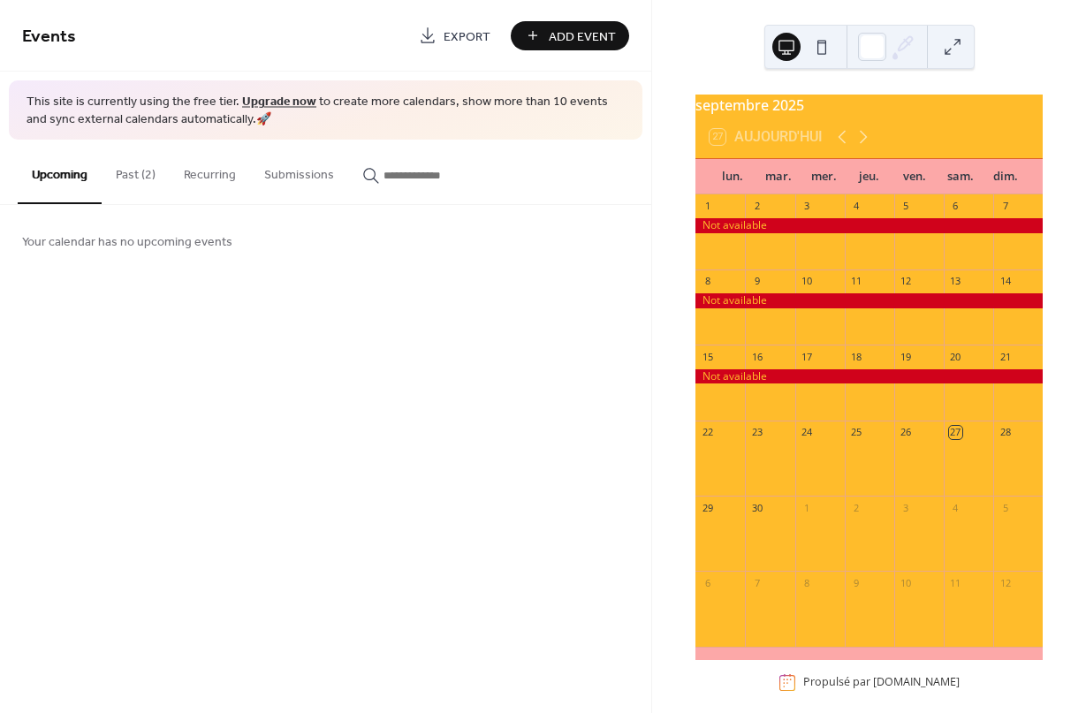
click at [137, 180] on button "Past (2)" at bounding box center [136, 171] width 68 height 63
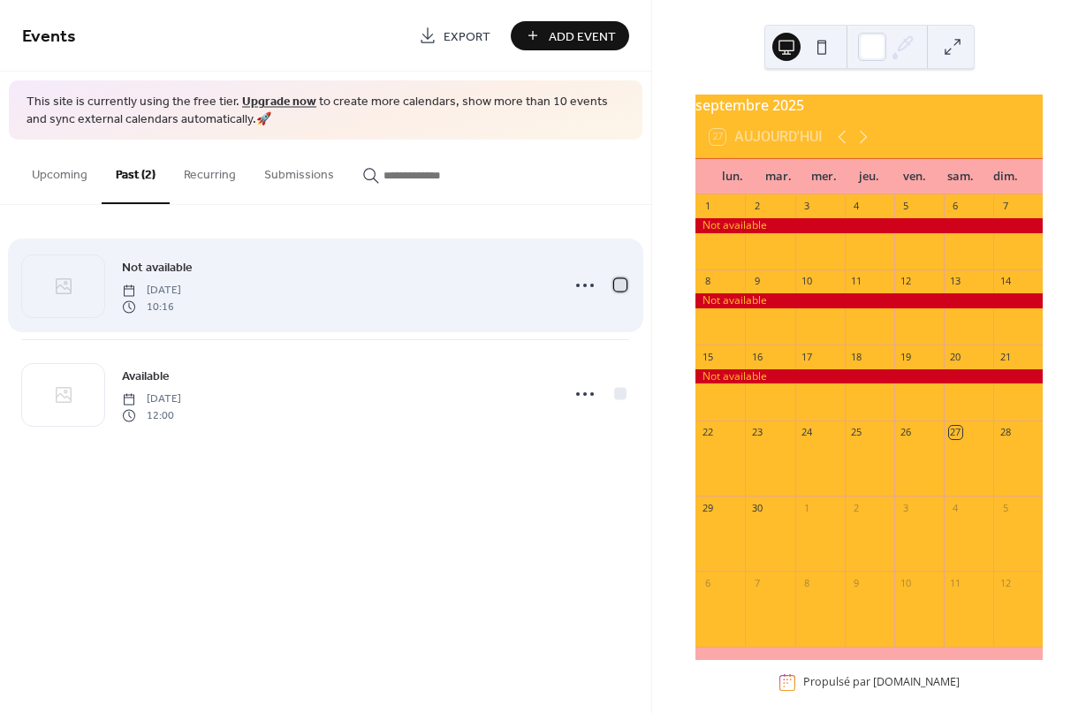
click at [622, 292] on div at bounding box center [621, 286] width 18 height 18
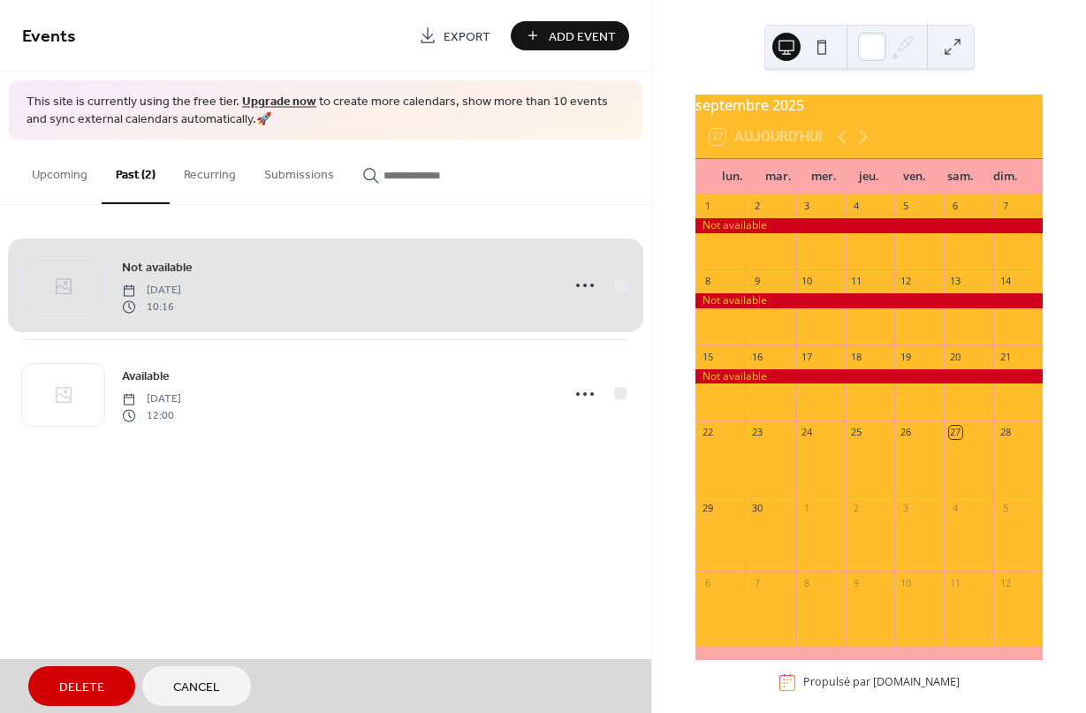
click at [77, 674] on button "Delete" at bounding box center [81, 686] width 107 height 40
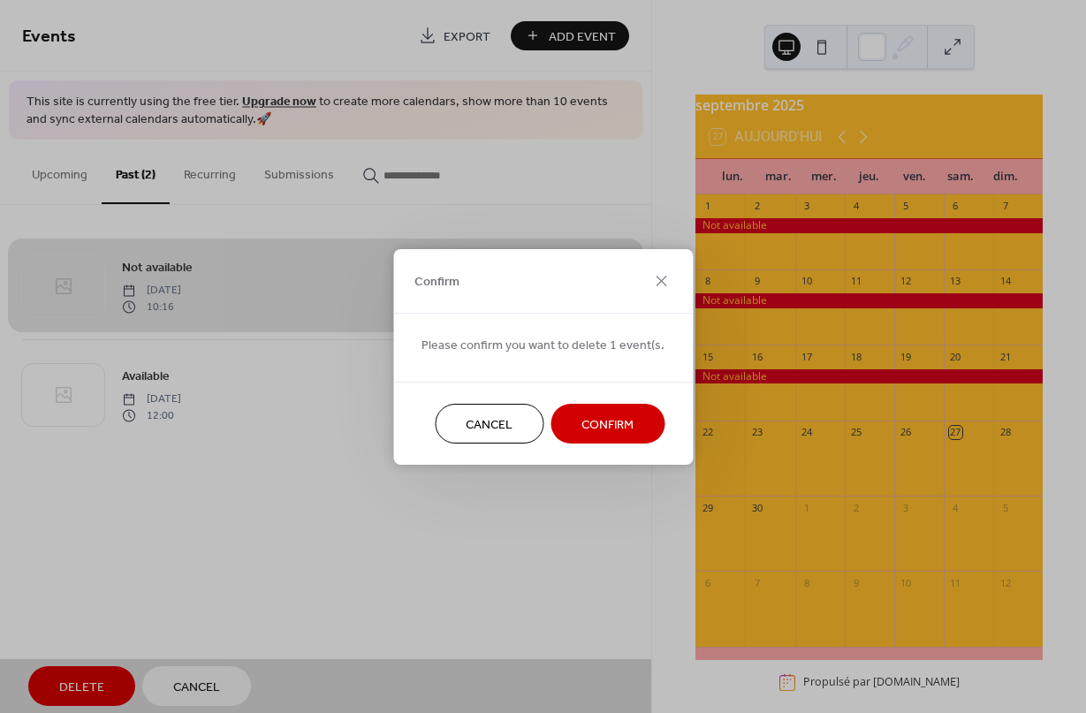
click at [602, 422] on span "Confirm" at bounding box center [608, 424] width 52 height 19
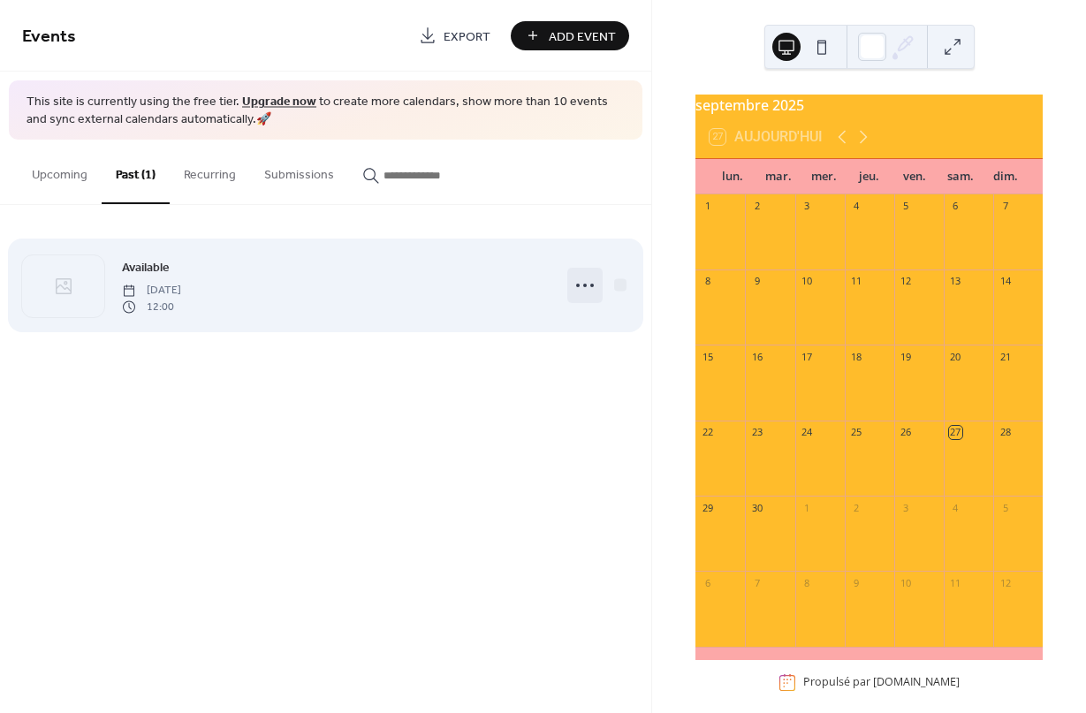
click at [602, 283] on div at bounding box center [584, 285] width 35 height 35
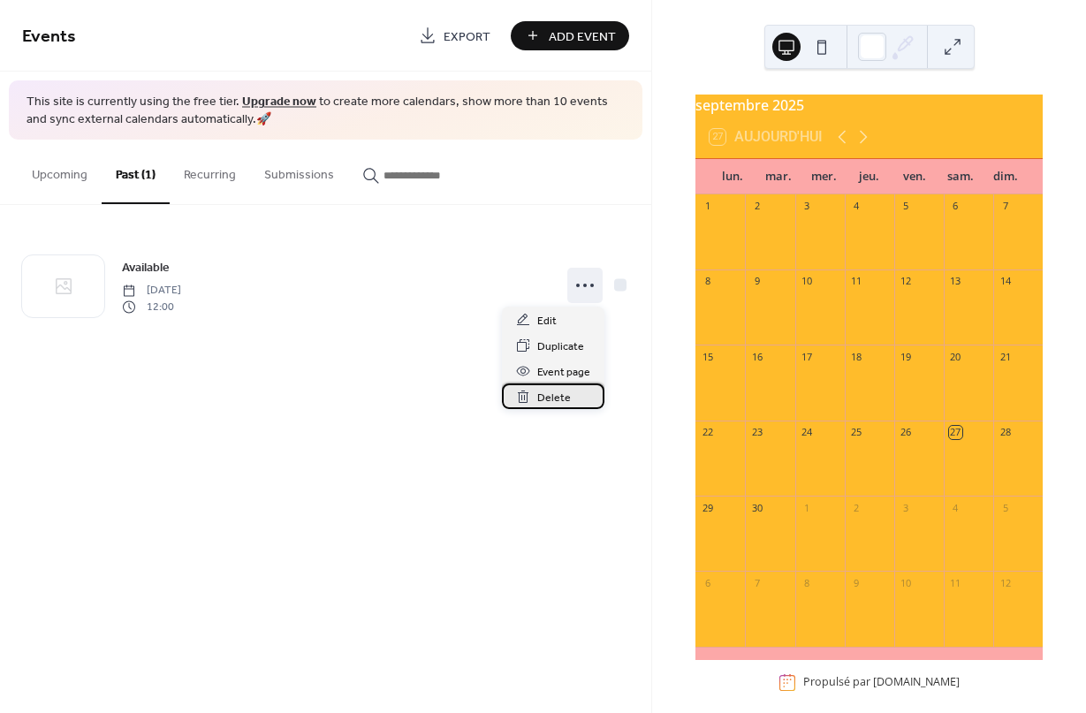
click at [553, 402] on span "Delete" at bounding box center [554, 398] width 34 height 19
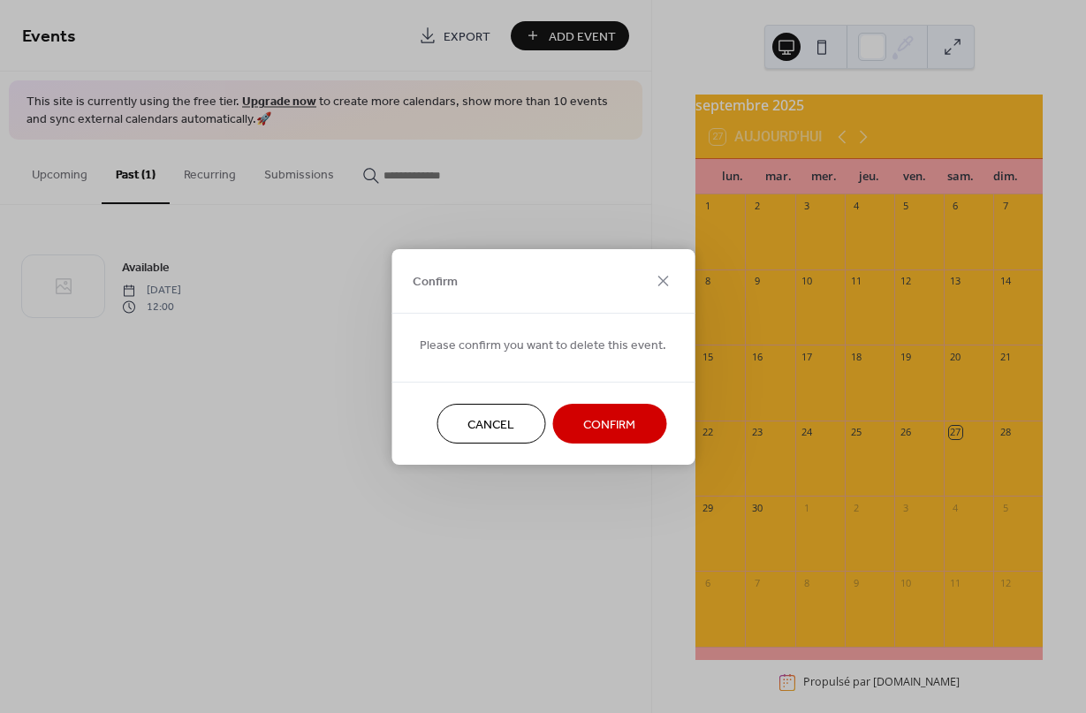
click at [617, 418] on span "Confirm" at bounding box center [609, 424] width 52 height 19
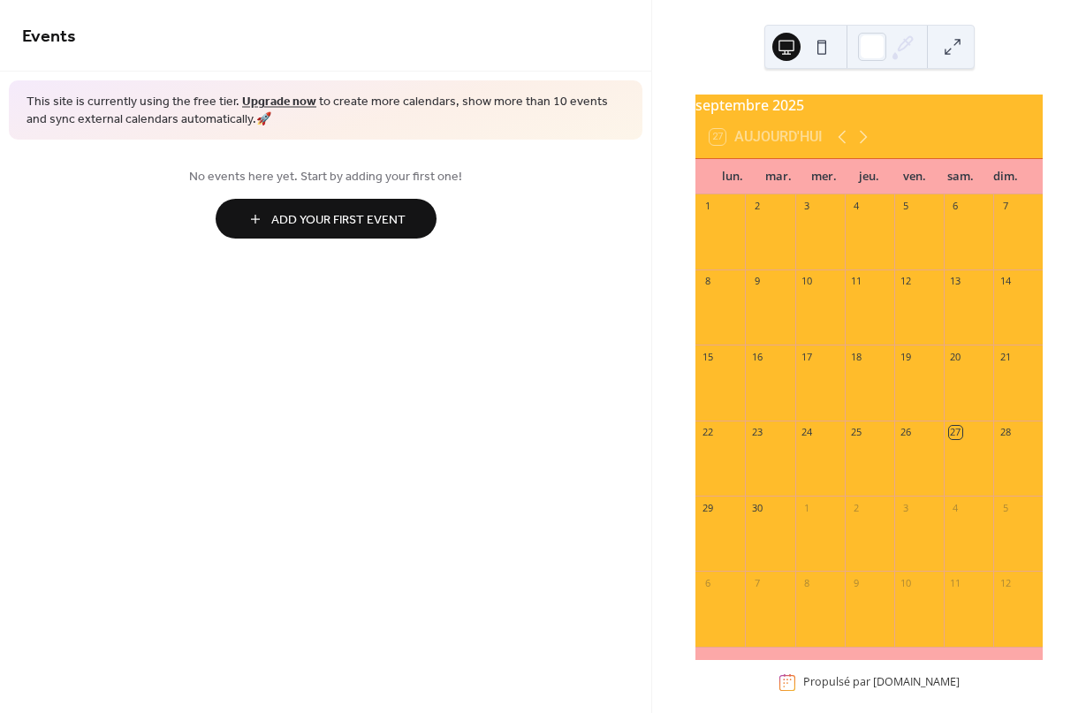
click at [248, 220] on button "Add Your First Event" at bounding box center [326, 219] width 221 height 40
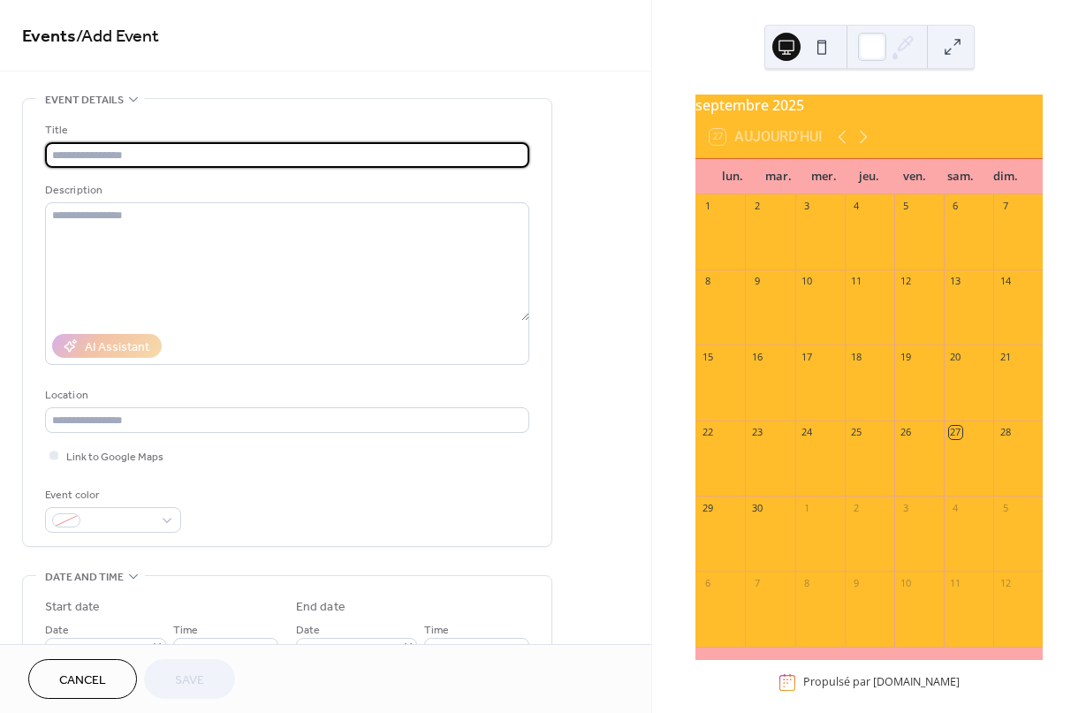
click at [109, 160] on input "text" at bounding box center [287, 155] width 484 height 26
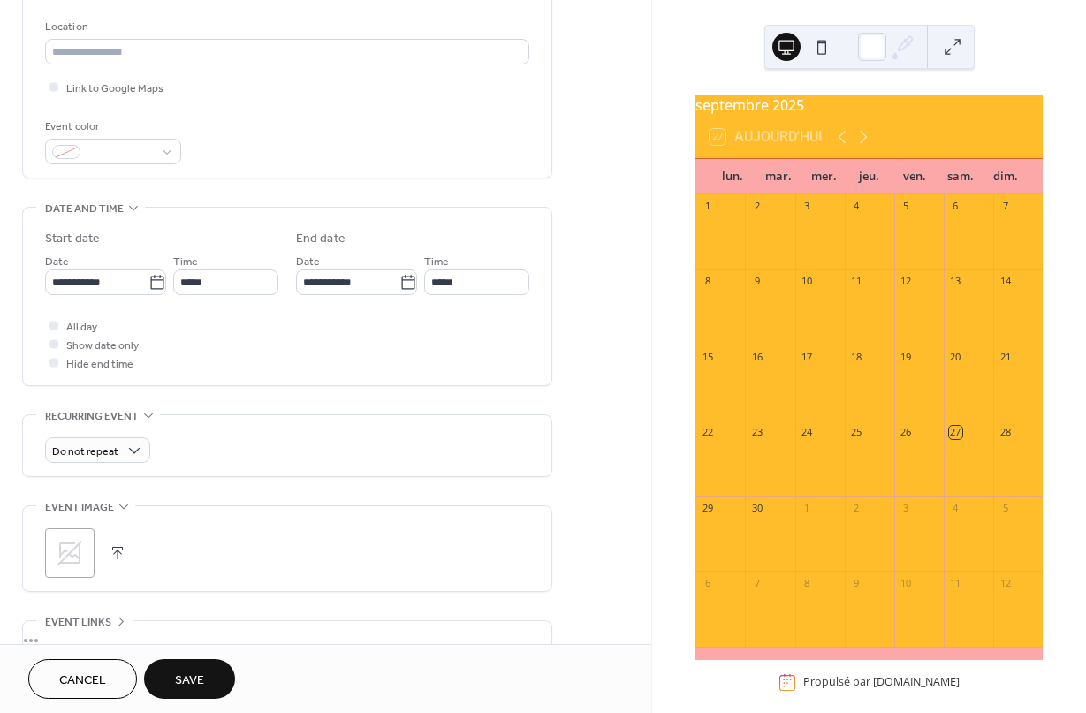
scroll to position [362, 0]
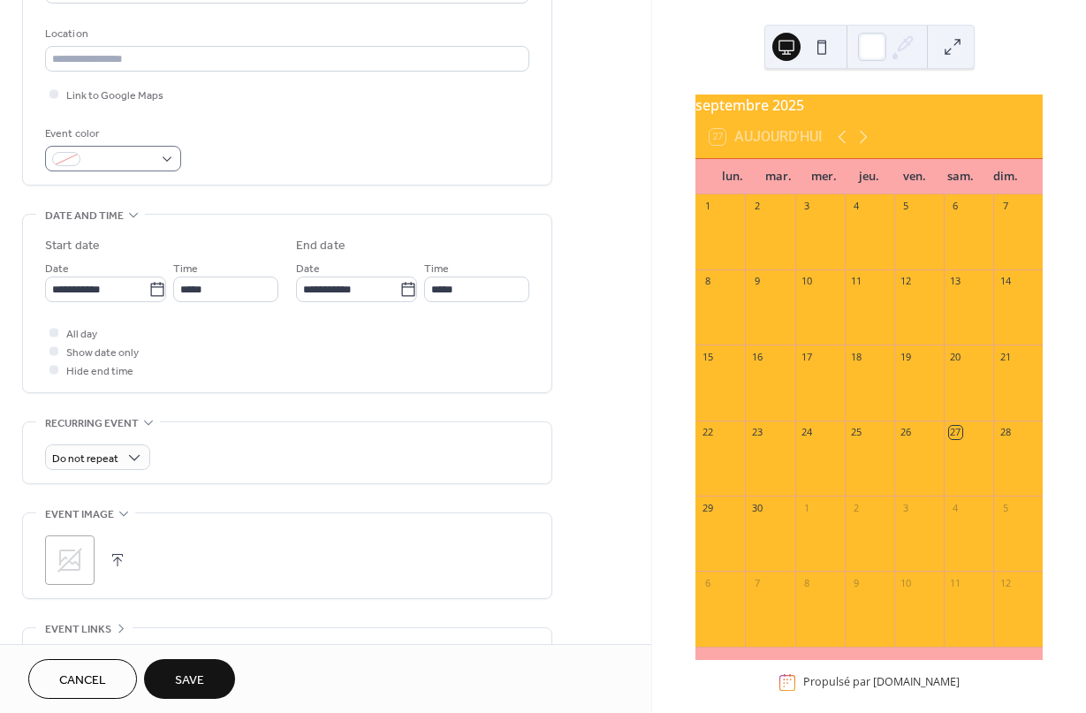
type input "**********"
click at [148, 167] on span at bounding box center [120, 160] width 65 height 19
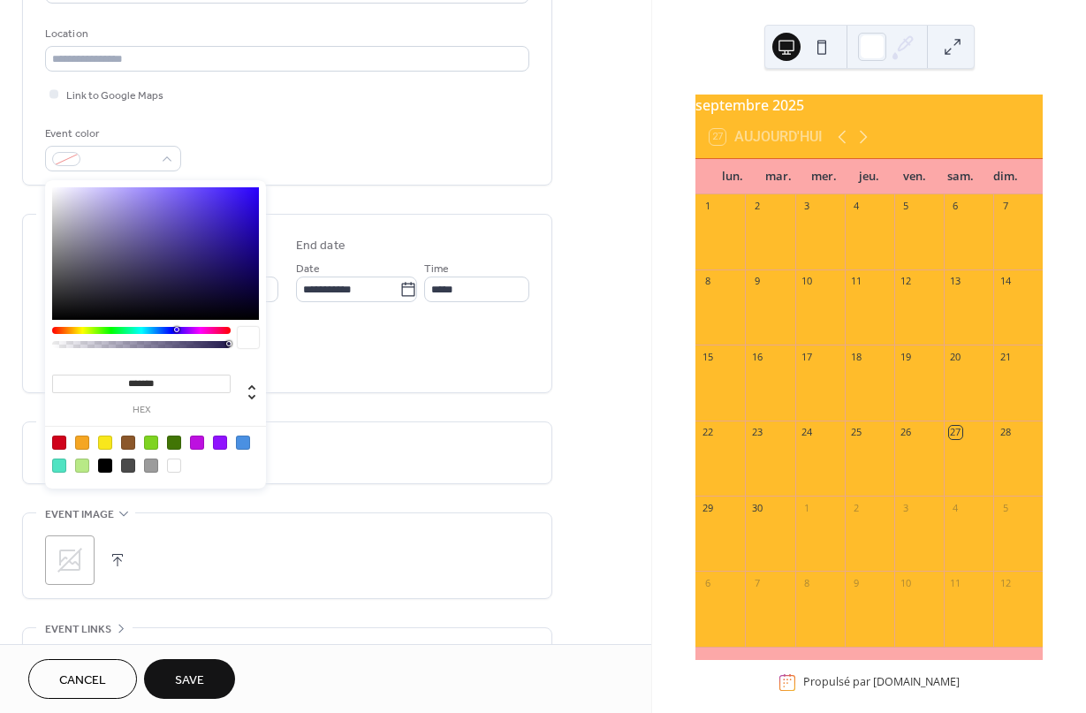
click at [62, 450] on div at bounding box center [59, 443] width 14 height 14
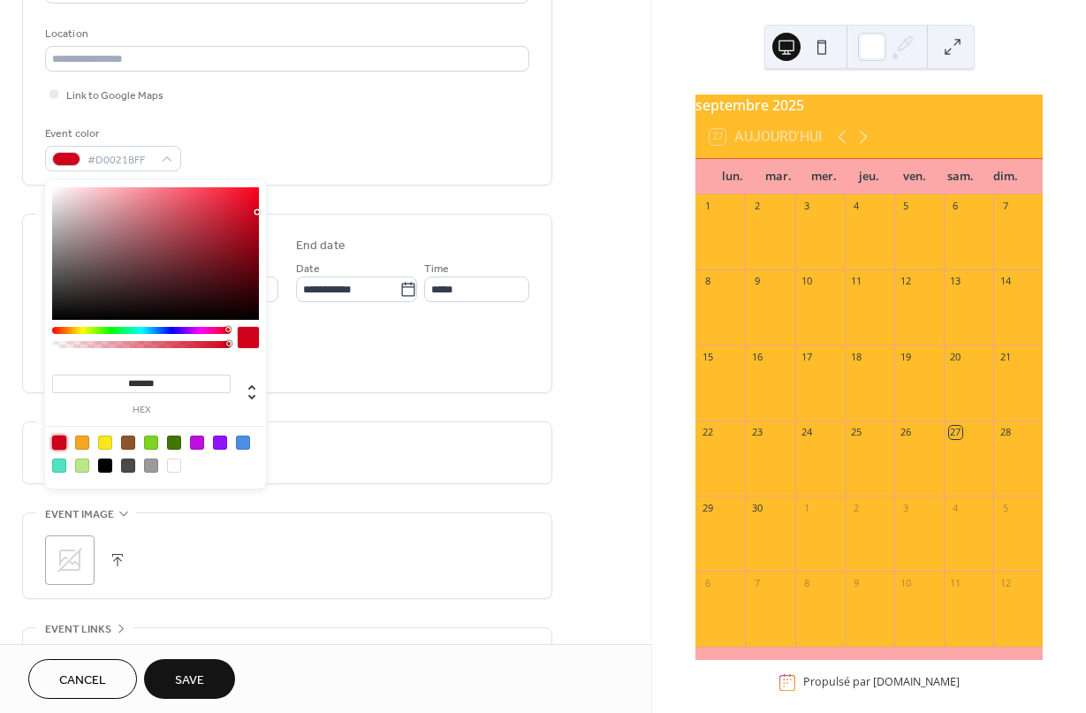
type input "*******"
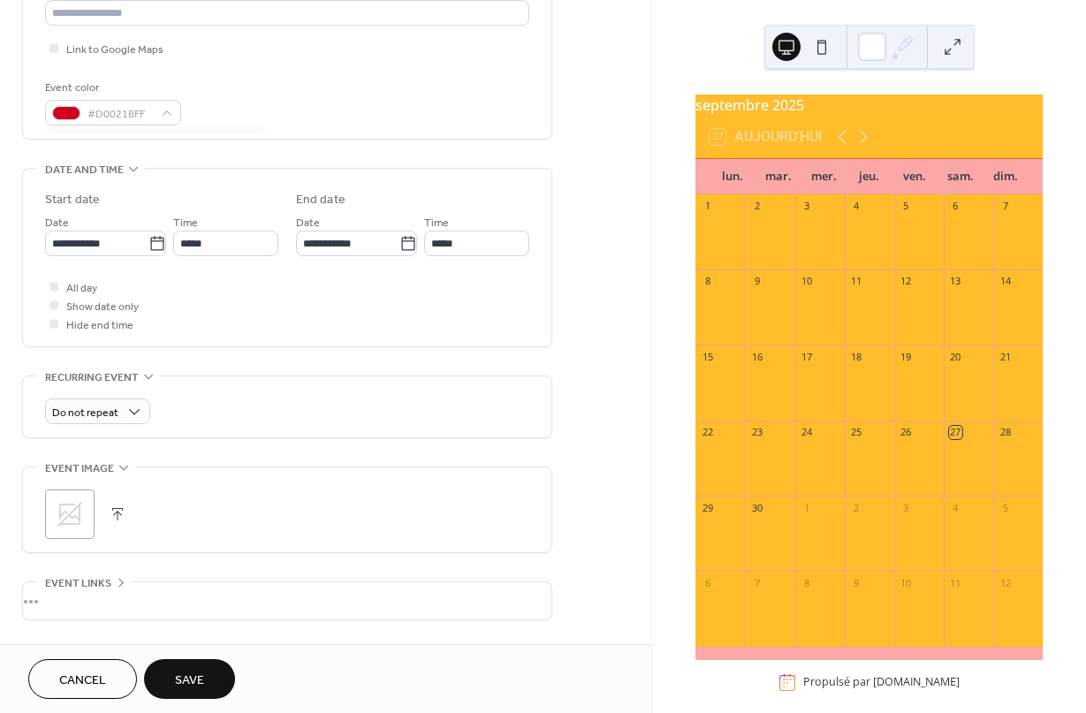
scroll to position [406, 0]
click at [154, 246] on icon at bounding box center [156, 245] width 13 height 14
click at [148, 246] on input "**********" at bounding box center [96, 245] width 103 height 26
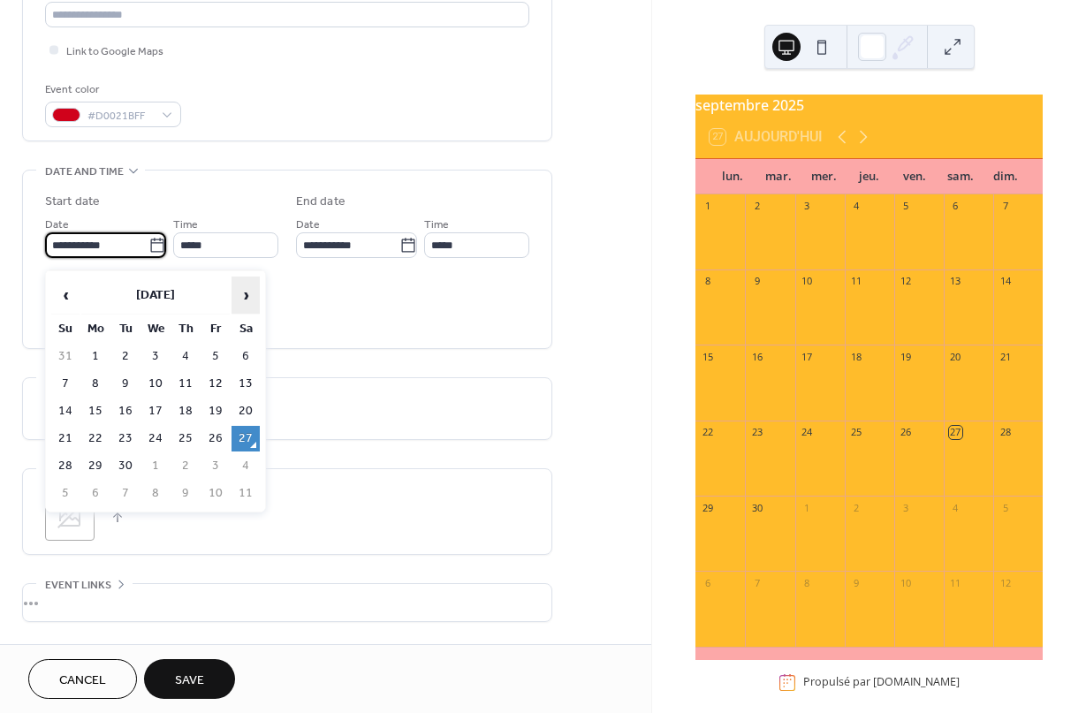
click at [246, 300] on span "›" at bounding box center [245, 295] width 27 height 35
click at [245, 299] on span "›" at bounding box center [245, 295] width 27 height 35
click at [244, 299] on span "›" at bounding box center [245, 295] width 27 height 35
click at [247, 301] on span "›" at bounding box center [245, 295] width 27 height 35
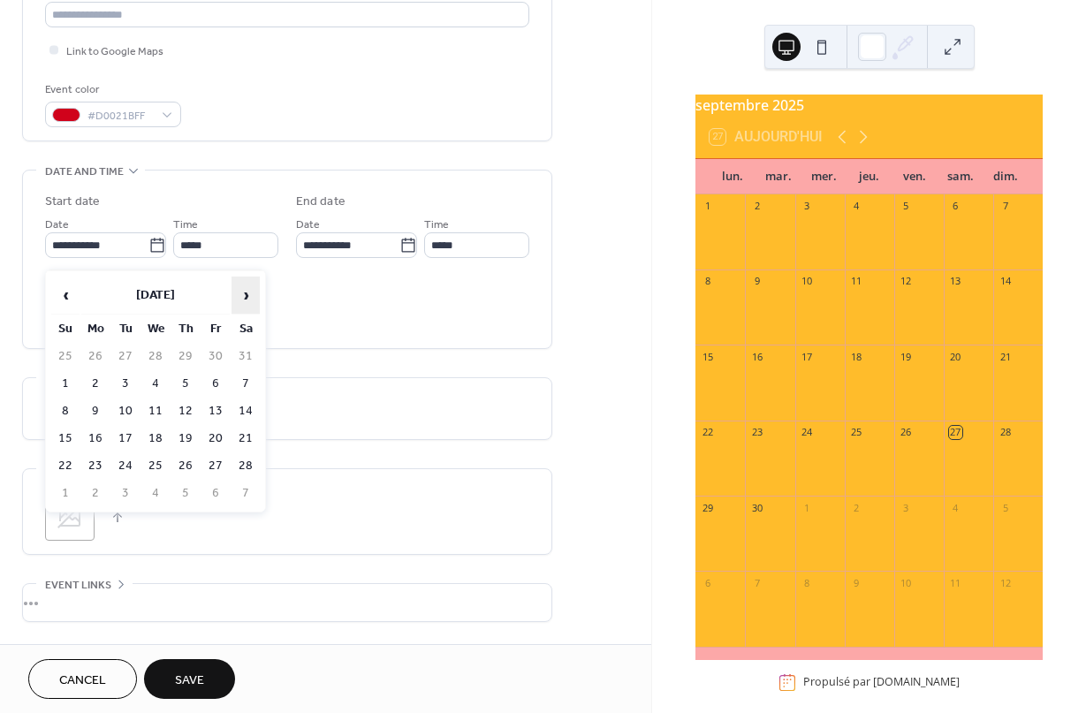
click at [245, 301] on span "›" at bounding box center [245, 295] width 27 height 35
click at [244, 301] on span "›" at bounding box center [245, 295] width 27 height 35
click at [244, 303] on span "›" at bounding box center [245, 295] width 27 height 35
click at [245, 302] on span "›" at bounding box center [245, 295] width 27 height 35
click at [64, 470] on td "28" at bounding box center [65, 466] width 28 height 26
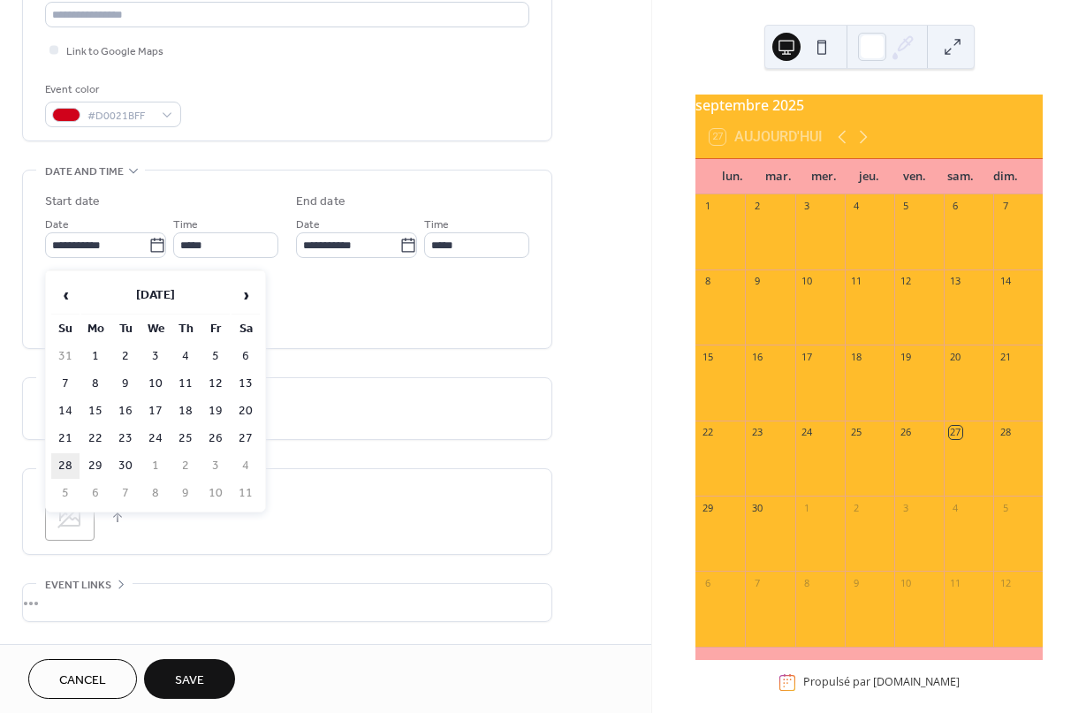
type input "**********"
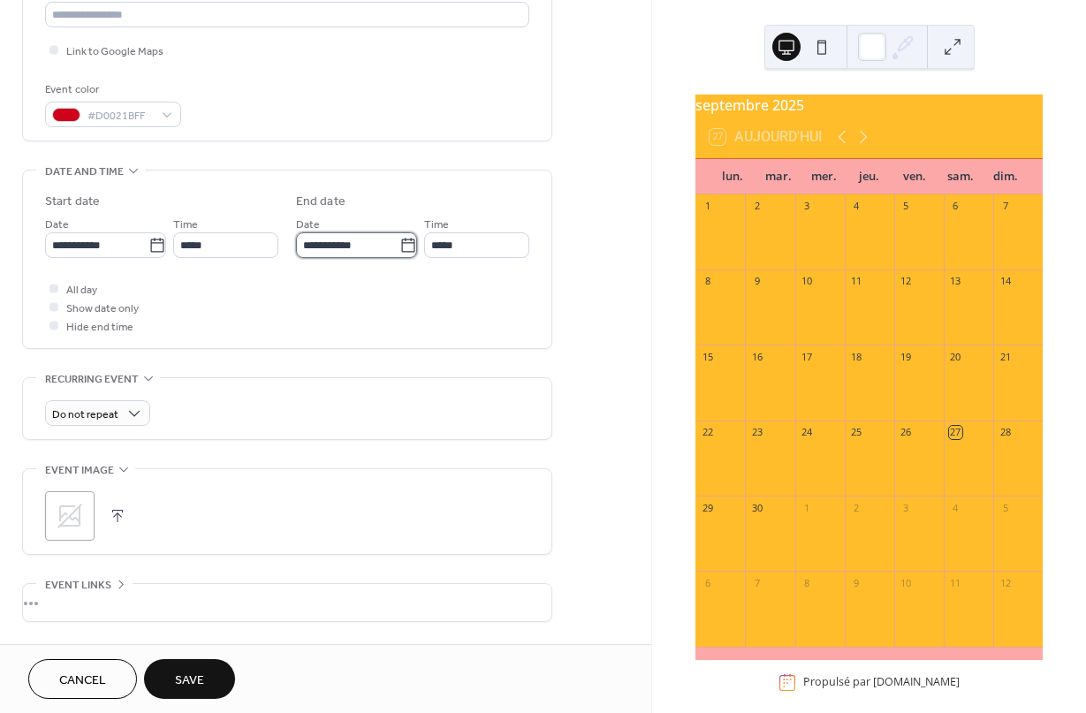
click at [346, 255] on input "**********" at bounding box center [347, 245] width 103 height 26
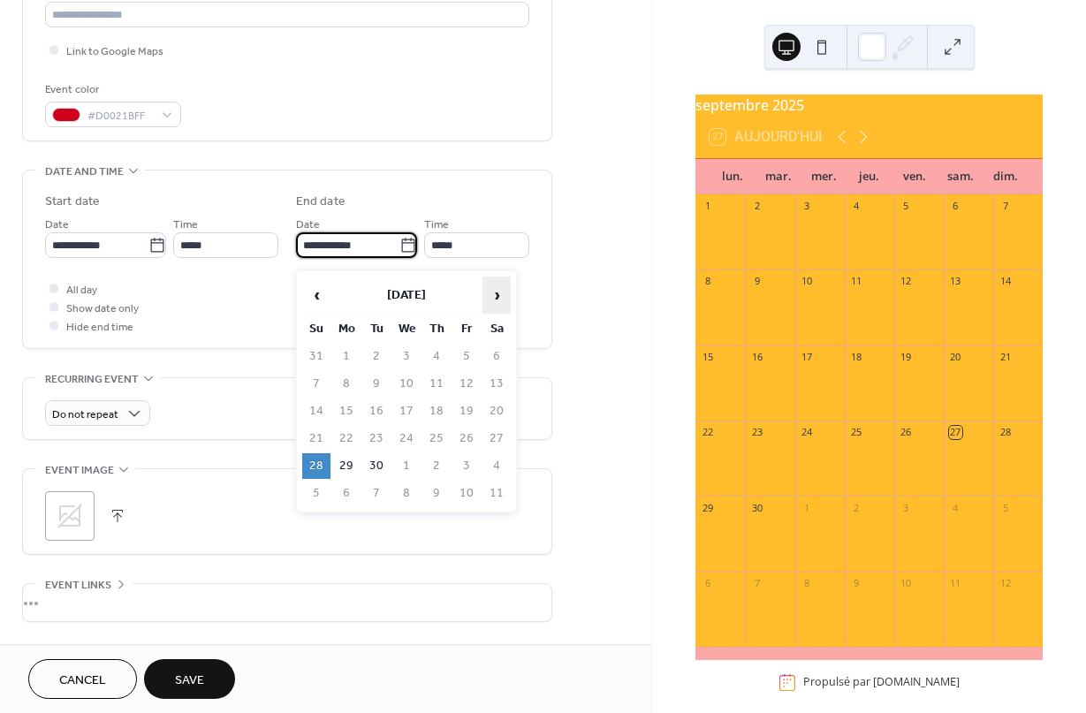
click at [506, 294] on span "›" at bounding box center [496, 295] width 27 height 35
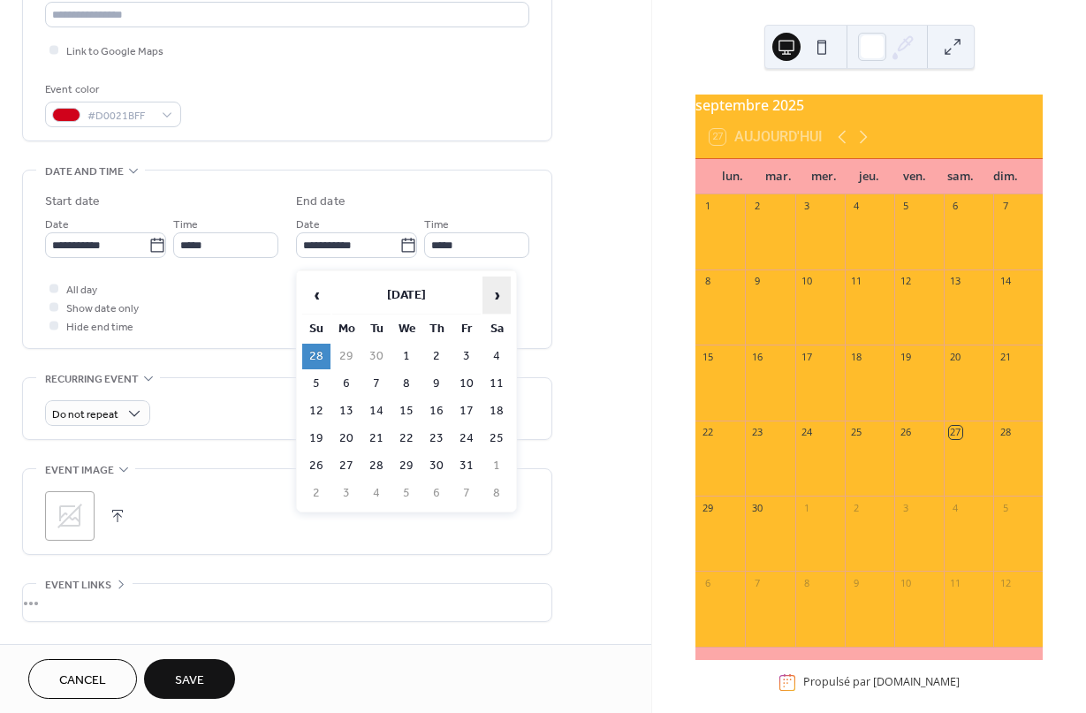
click at [497, 297] on span "›" at bounding box center [496, 295] width 27 height 35
click at [319, 499] on td "30" at bounding box center [316, 494] width 28 height 26
type input "**********"
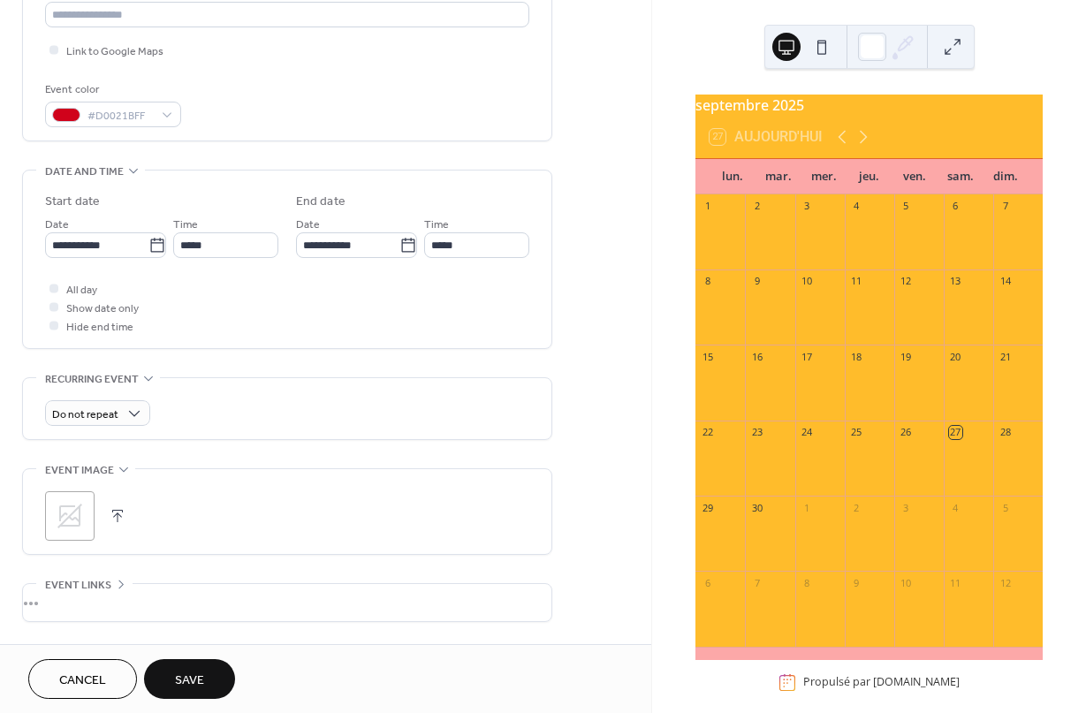
click at [186, 678] on span "Save" at bounding box center [189, 681] width 29 height 19
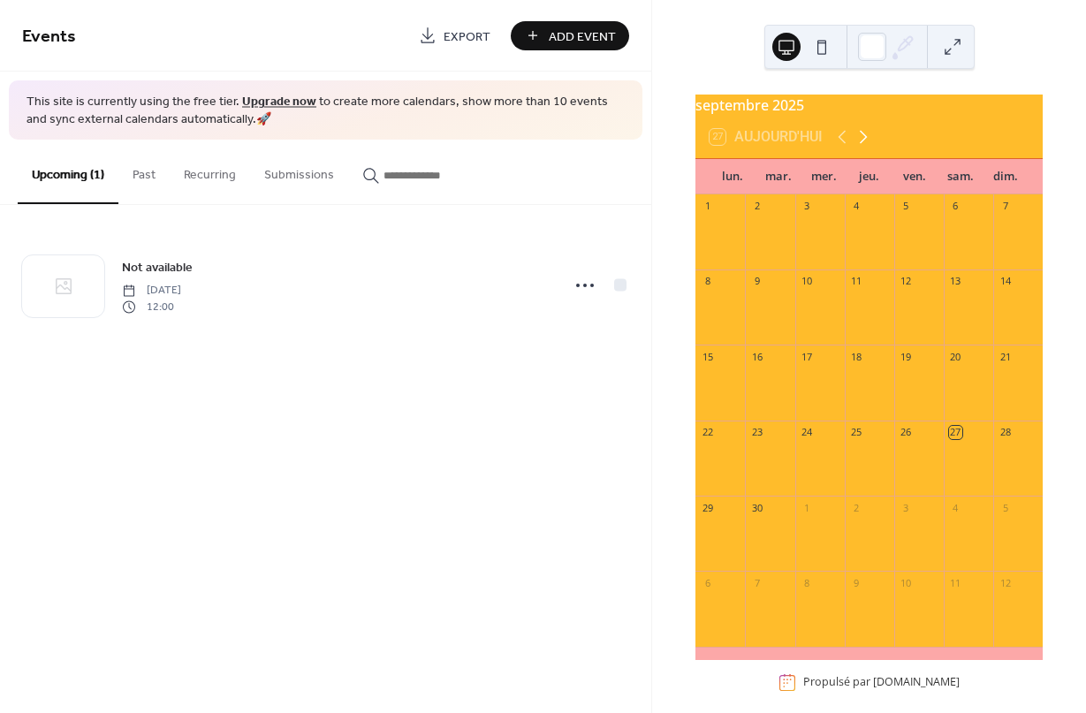
click at [874, 148] on icon at bounding box center [863, 136] width 21 height 21
click at [872, 148] on icon at bounding box center [863, 136] width 21 height 21
click at [870, 148] on icon at bounding box center [863, 136] width 21 height 21
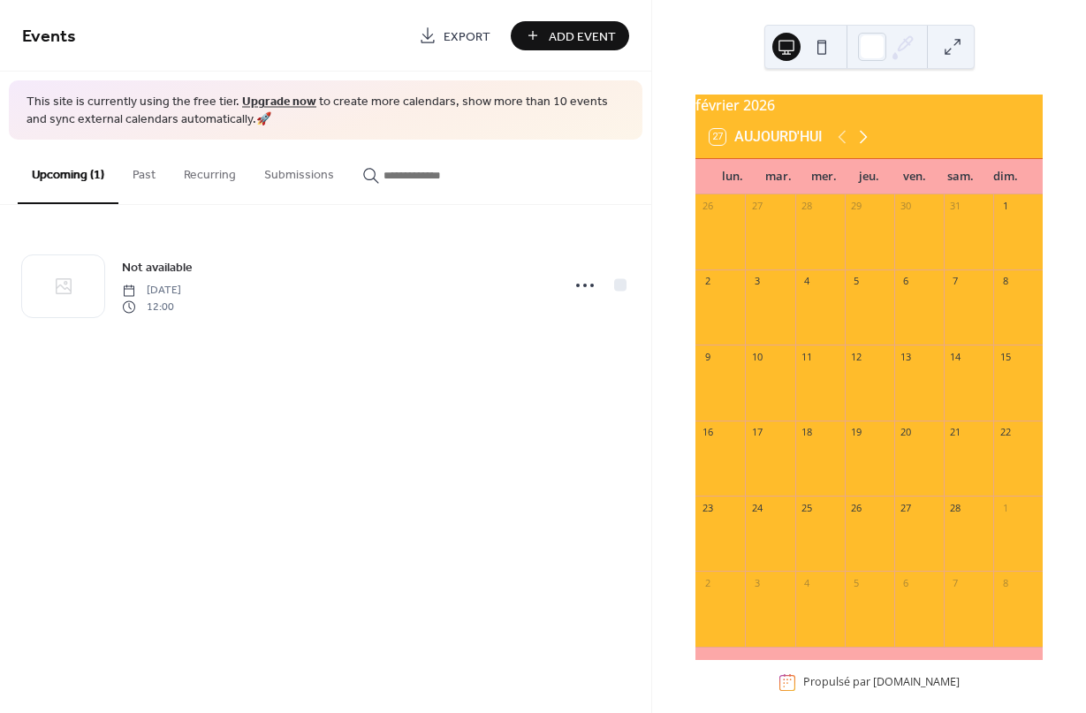
click at [865, 148] on icon at bounding box center [863, 136] width 21 height 21
click at [874, 148] on icon at bounding box center [863, 136] width 21 height 21
click at [873, 148] on icon at bounding box center [863, 136] width 21 height 21
